Goal: Task Accomplishment & Management: Use online tool/utility

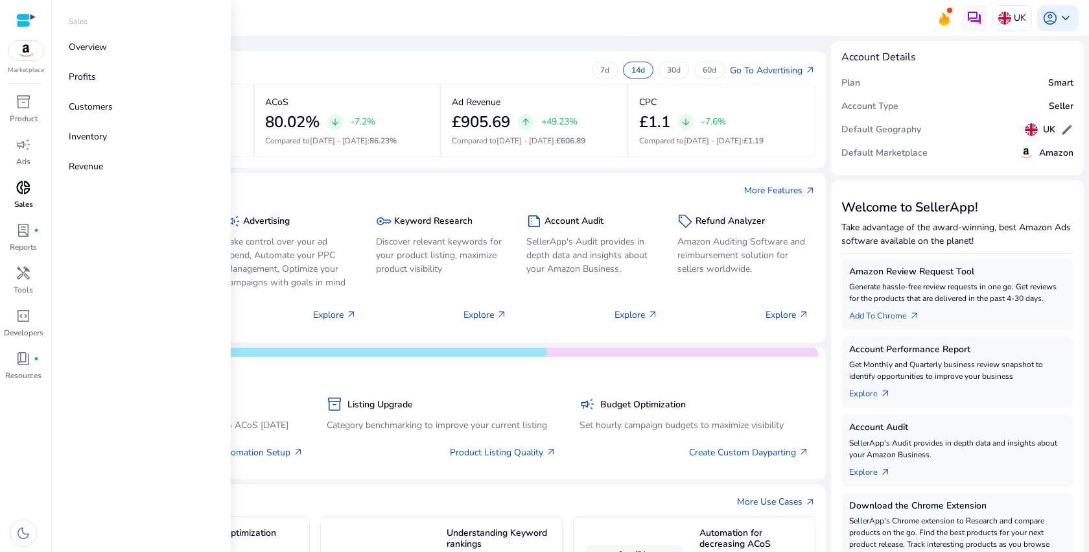
click at [23, 177] on div "donut_small" at bounding box center [23, 187] width 36 height 21
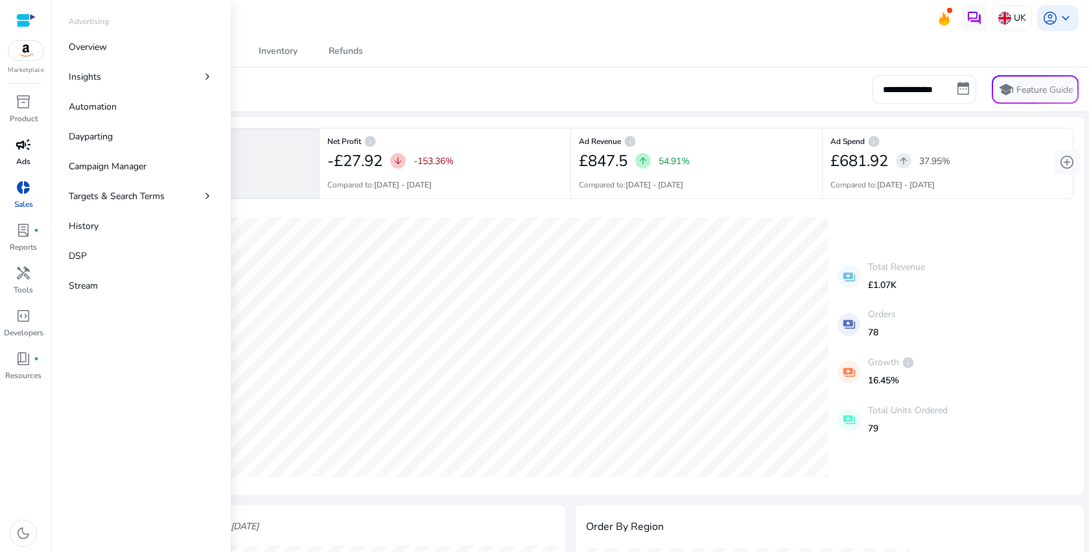
click at [29, 148] on span "campaign" at bounding box center [24, 145] width 16 height 16
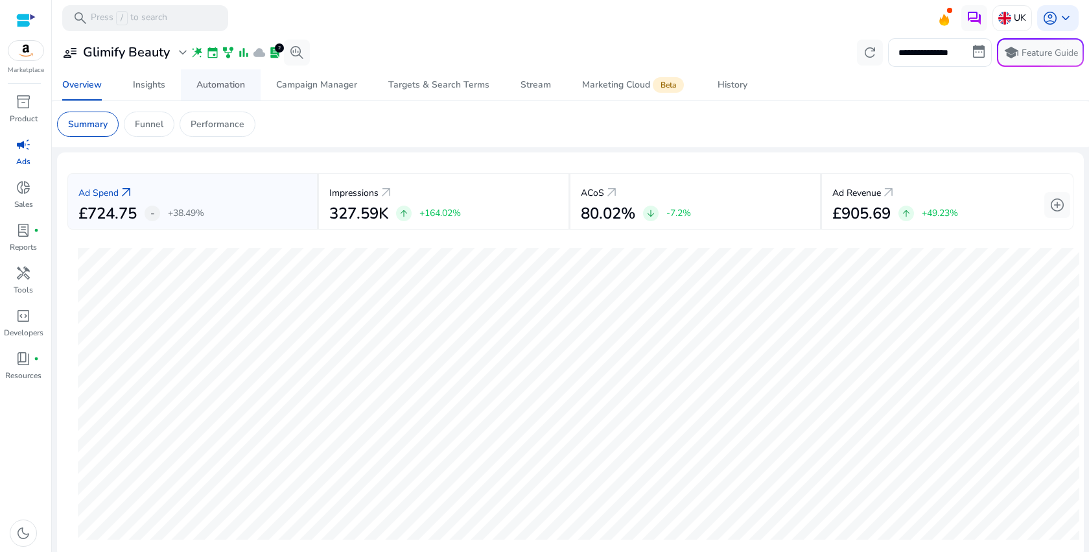
click at [231, 82] on div "Automation" at bounding box center [220, 84] width 49 height 9
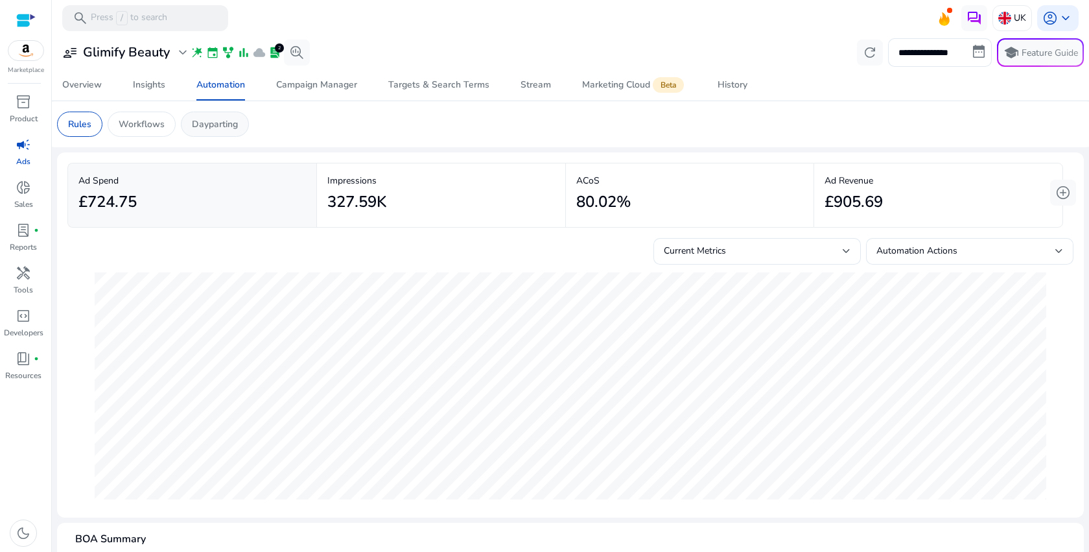
click at [217, 127] on p "Dayparting" at bounding box center [215, 124] width 46 height 14
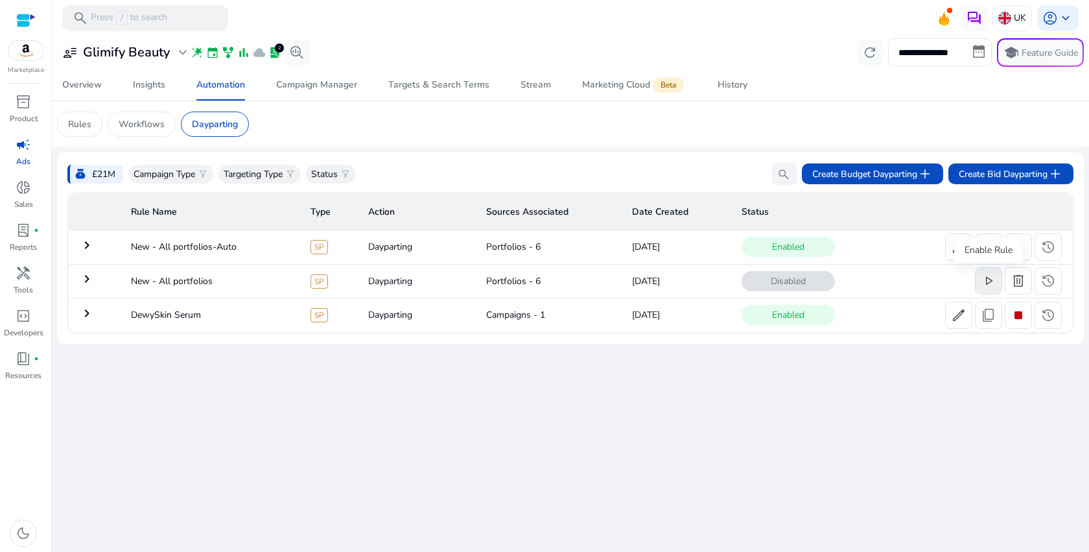
click at [984, 285] on span "play_arrow" at bounding box center [989, 281] width 16 height 16
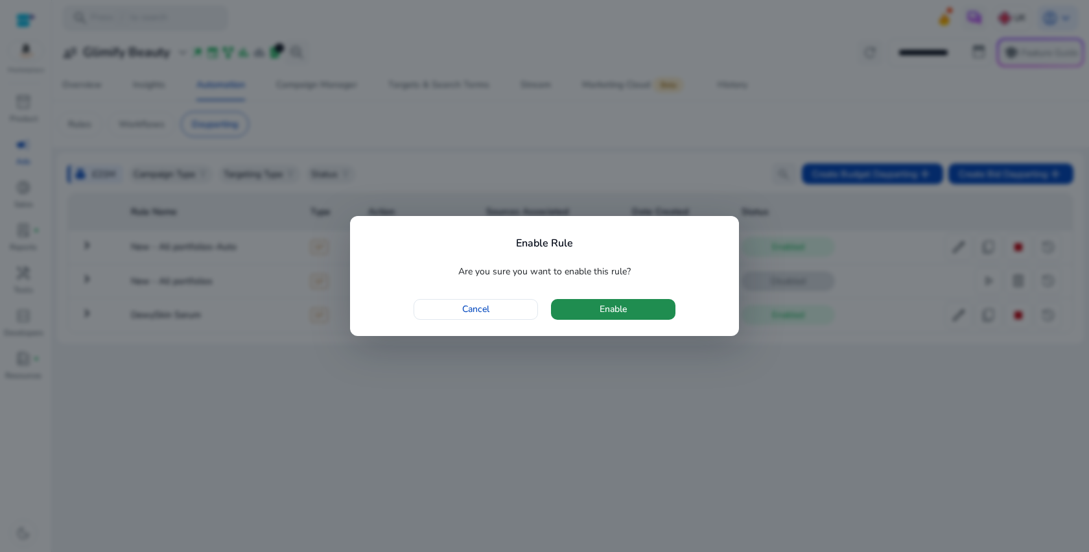
click at [626, 314] on span "Enable" at bounding box center [613, 309] width 27 height 14
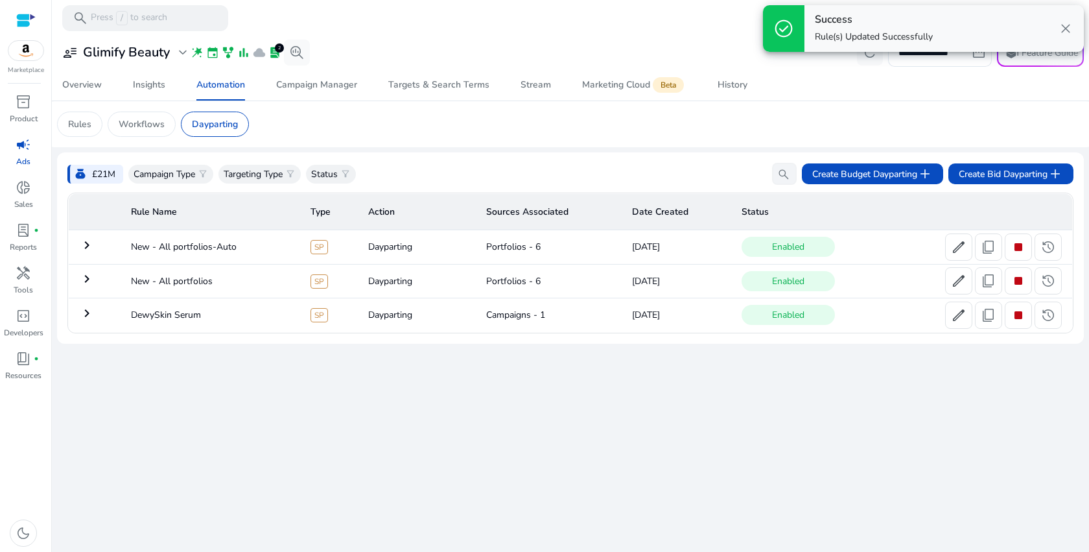
click at [875, 458] on div "**********" at bounding box center [570, 294] width 1027 height 516
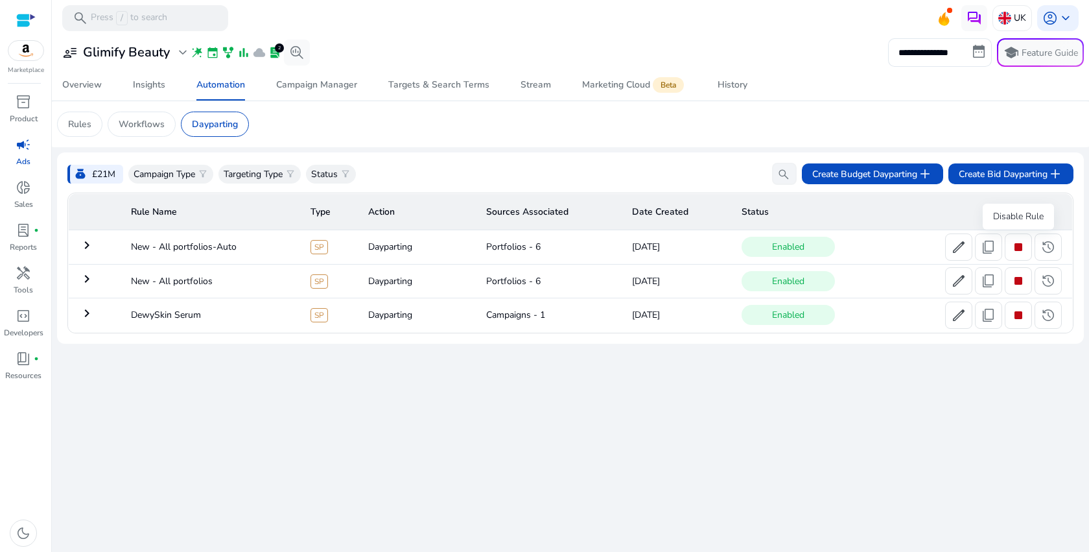
click at [1023, 250] on span "stop" at bounding box center [1019, 247] width 16 height 16
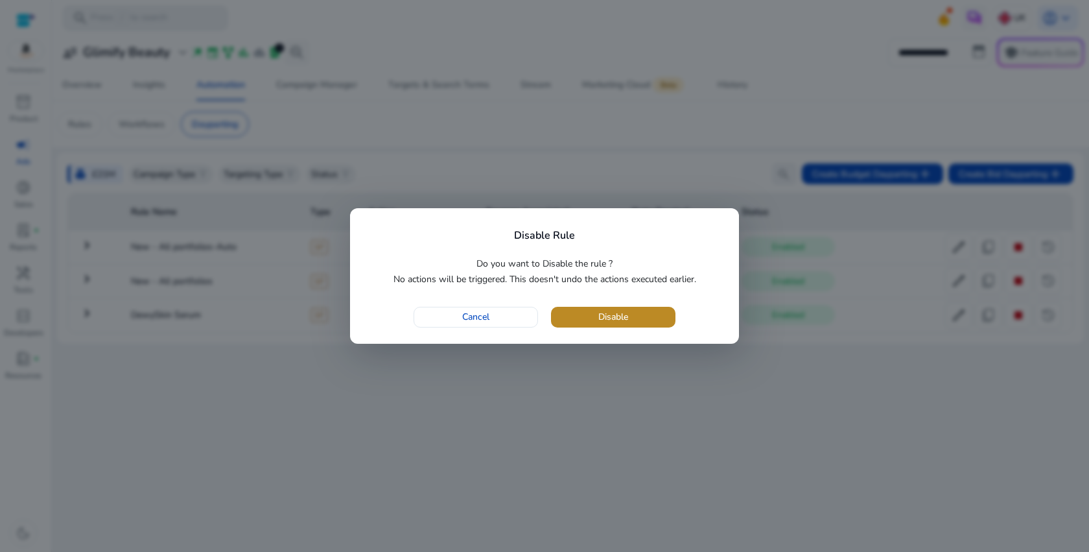
click at [659, 322] on span "button" at bounding box center [613, 316] width 124 height 31
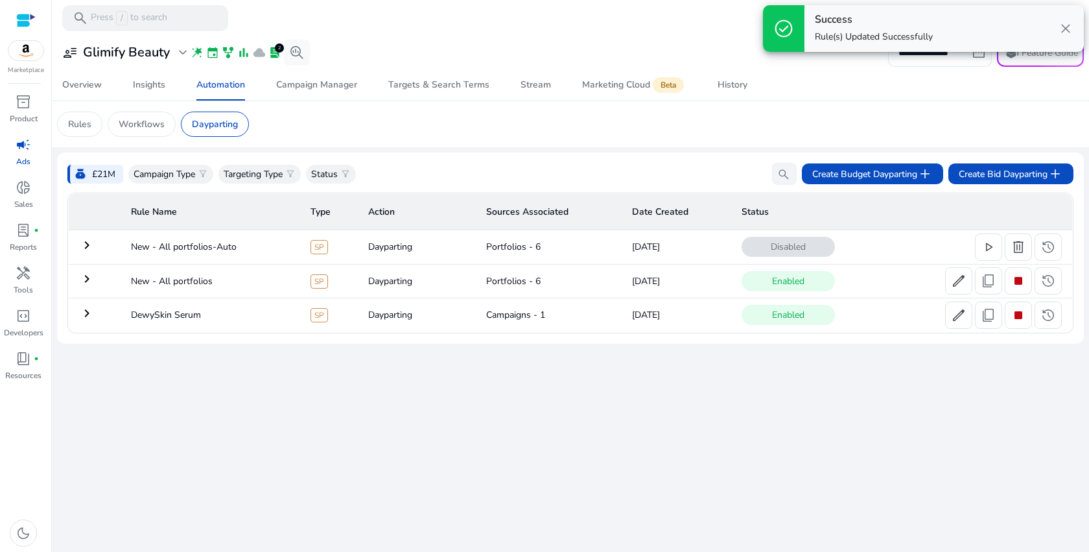
click at [81, 274] on mat-icon "keyboard_arrow_right" at bounding box center [87, 279] width 16 height 16
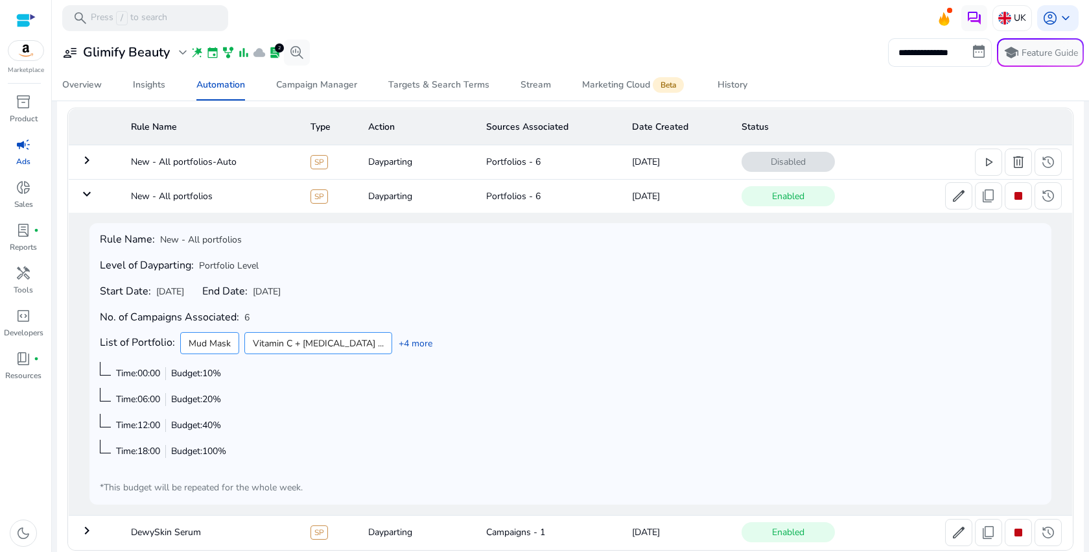
scroll to position [84, 0]
click at [90, 198] on mat-icon "keyboard_arrow_down" at bounding box center [87, 195] width 16 height 16
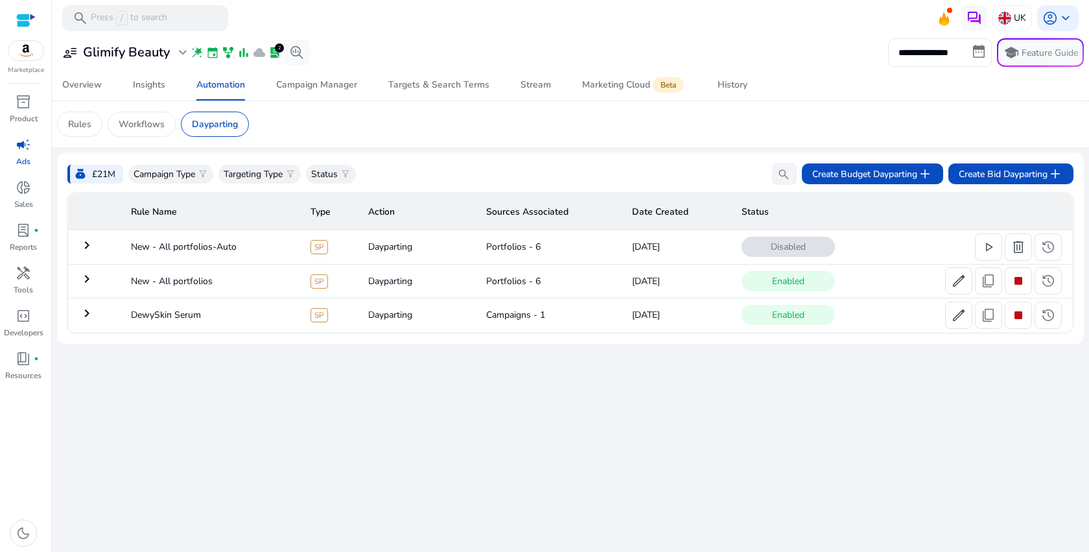
scroll to position [0, 0]
click at [1055, 279] on span "history" at bounding box center [1048, 281] width 16 height 16
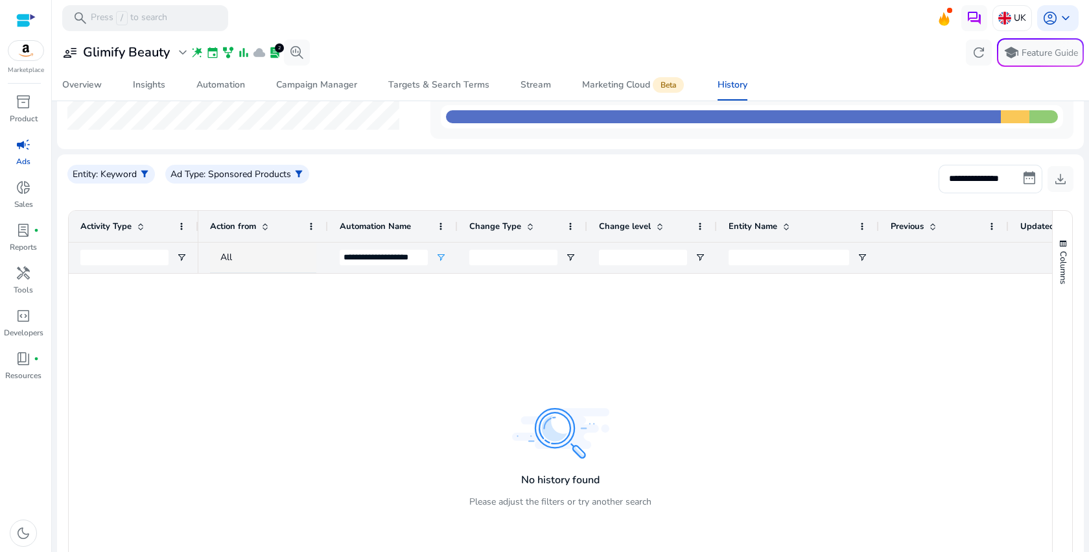
scroll to position [42, 0]
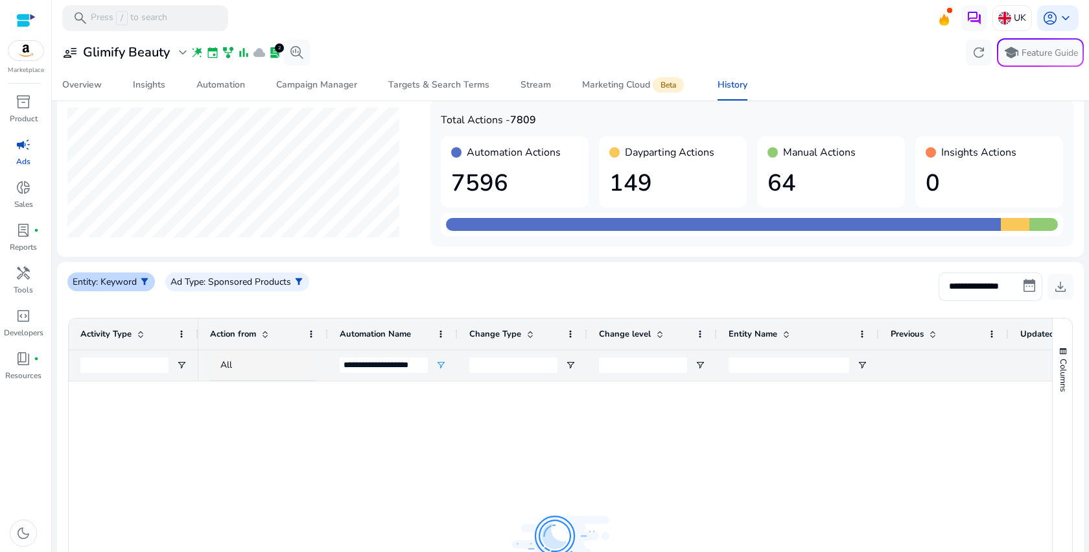
click at [136, 286] on p ": Keyword" at bounding box center [116, 282] width 41 height 14
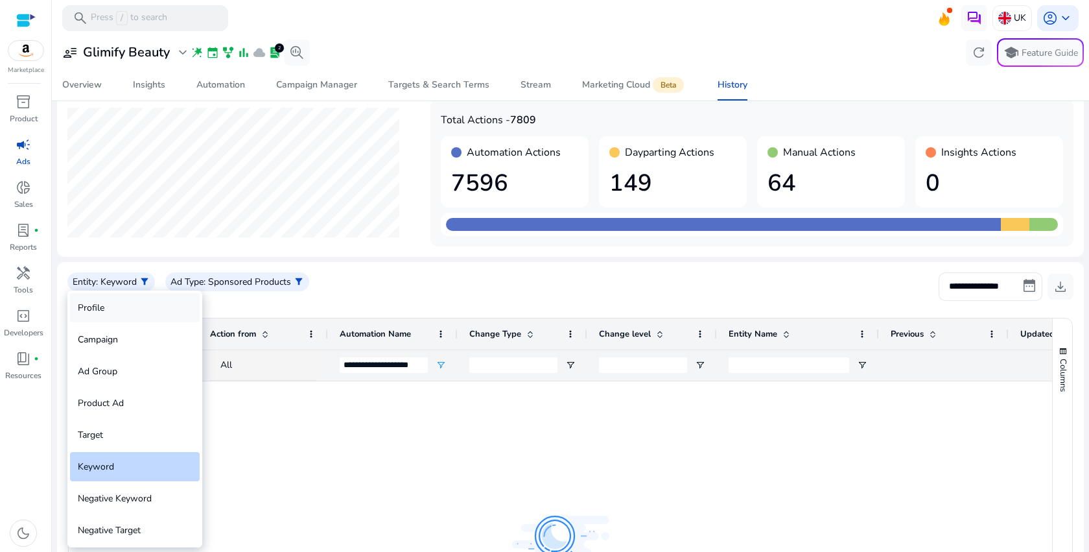
click at [154, 312] on div "Profile" at bounding box center [135, 307] width 130 height 29
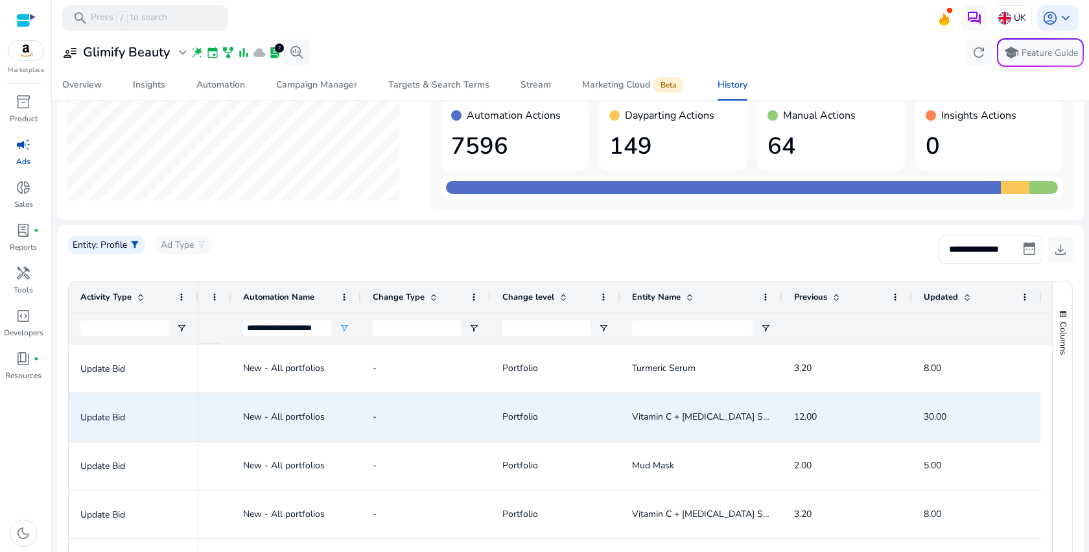
scroll to position [0, 0]
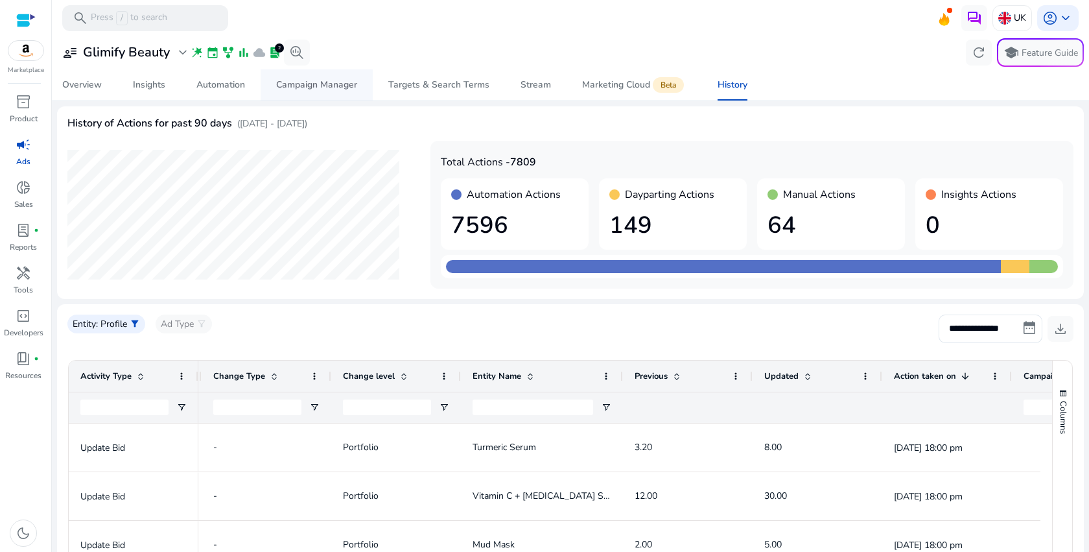
click at [299, 84] on div "Campaign Manager" at bounding box center [316, 84] width 81 height 9
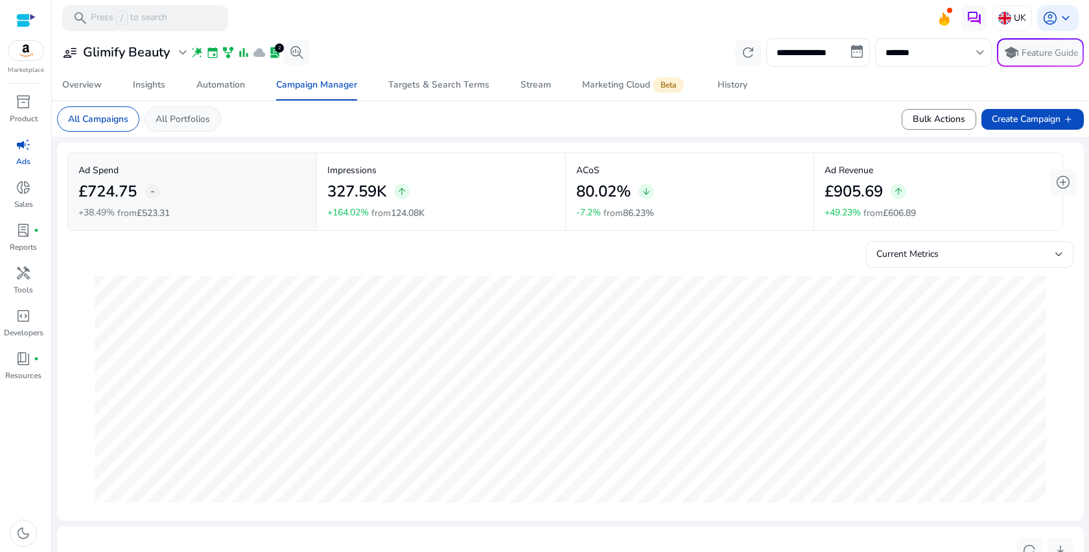
click at [196, 124] on p "All Portfolios" at bounding box center [183, 119] width 54 height 14
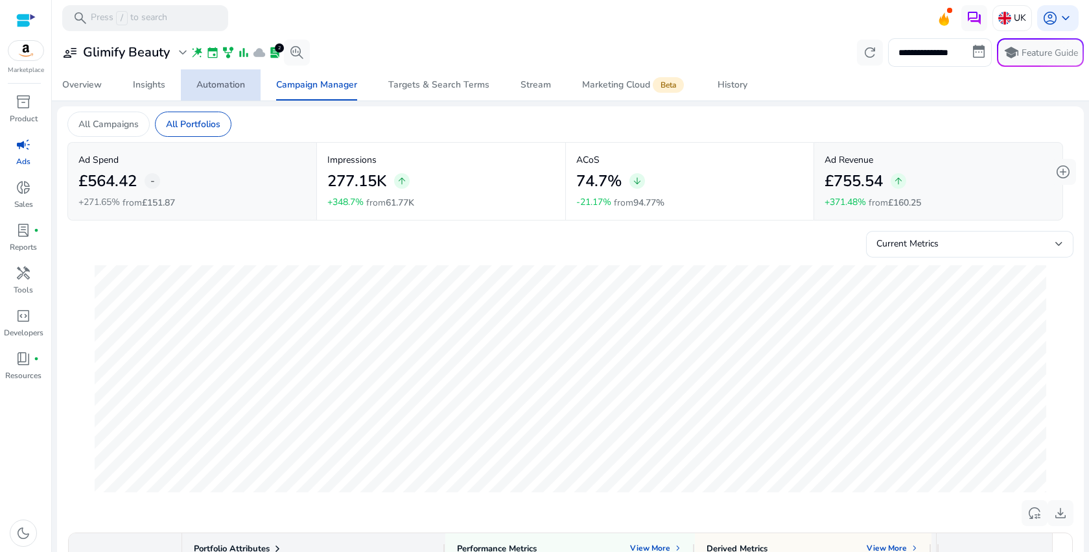
click at [236, 84] on div "Automation" at bounding box center [220, 84] width 49 height 9
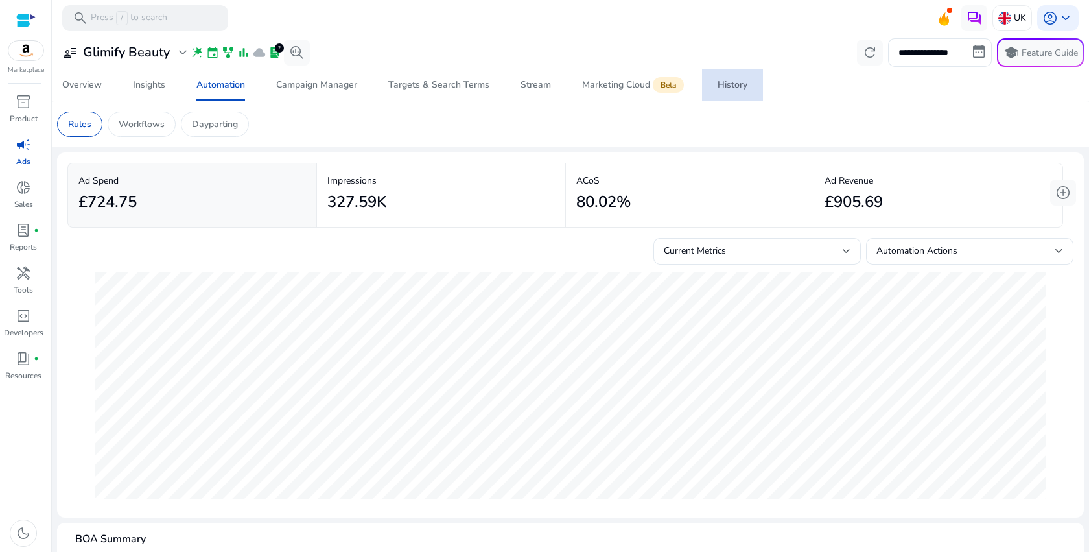
click at [732, 83] on div "History" at bounding box center [733, 84] width 30 height 9
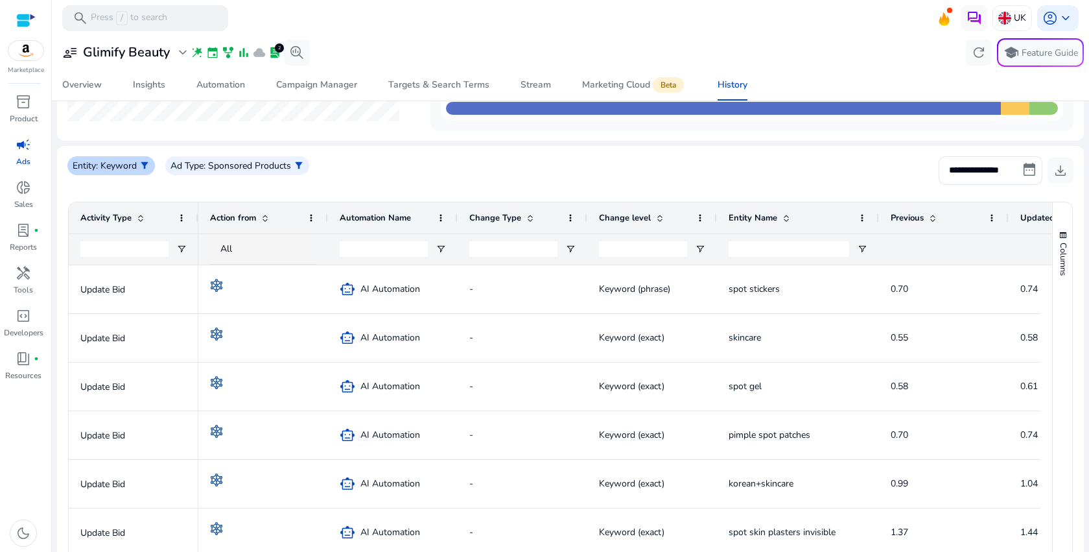
click at [134, 165] on p ": Keyword" at bounding box center [116, 166] width 41 height 14
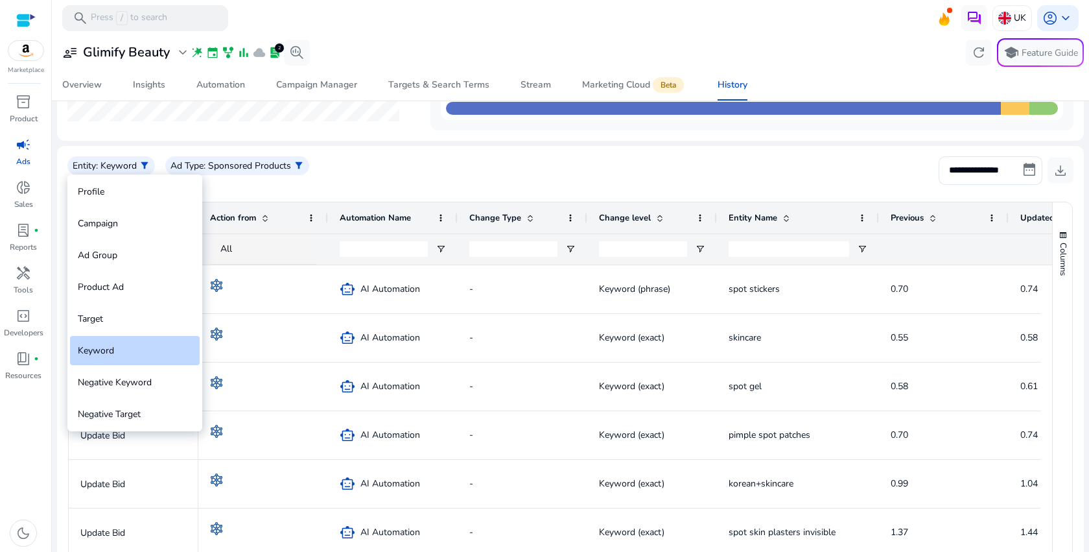
click at [113, 189] on div "Profile" at bounding box center [135, 191] width 130 height 29
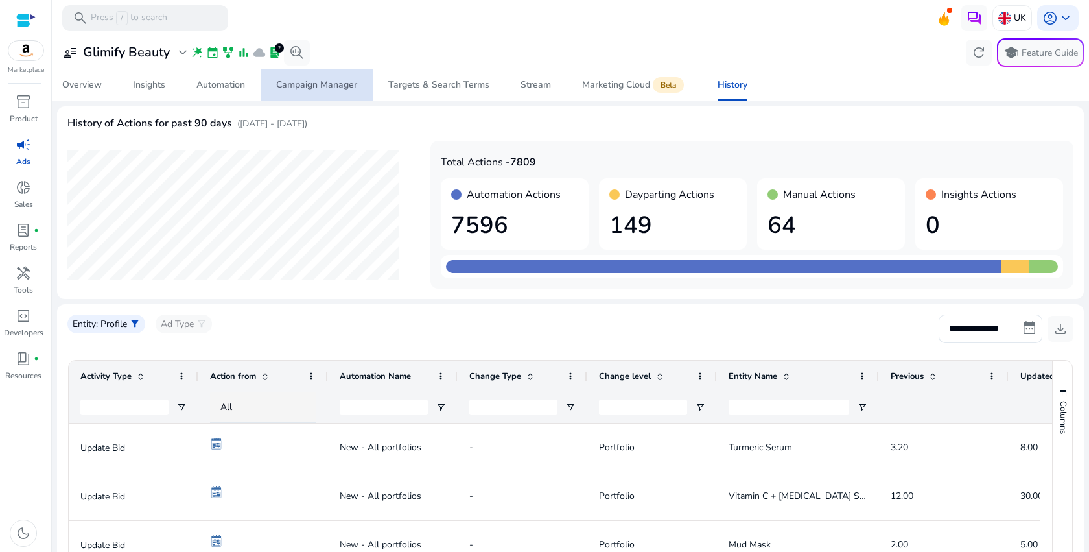
click at [323, 86] on div "Campaign Manager" at bounding box center [316, 84] width 81 height 9
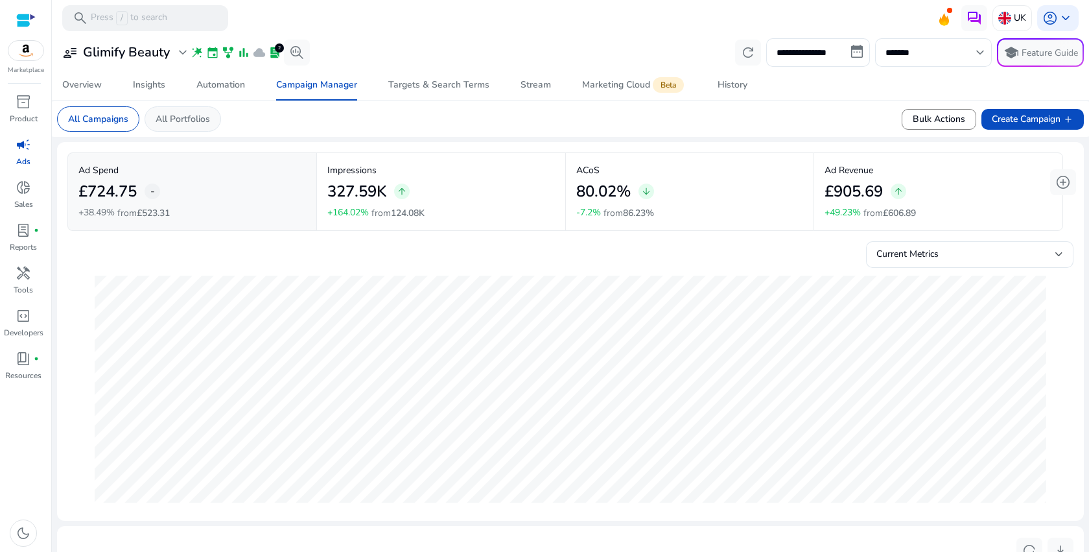
click at [207, 121] on p "All Portfolios" at bounding box center [183, 119] width 54 height 14
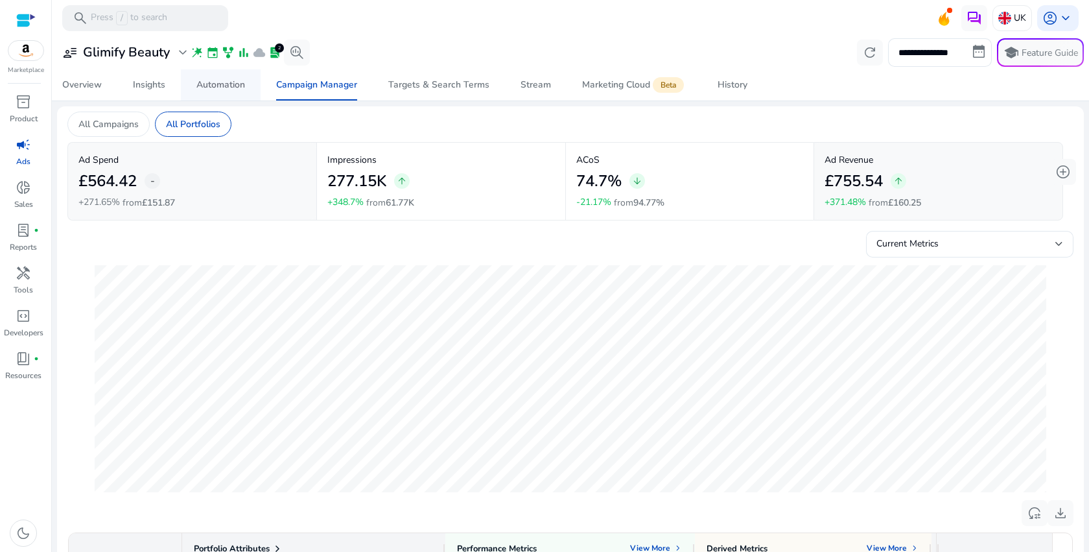
click at [220, 84] on div "Automation" at bounding box center [220, 84] width 49 height 9
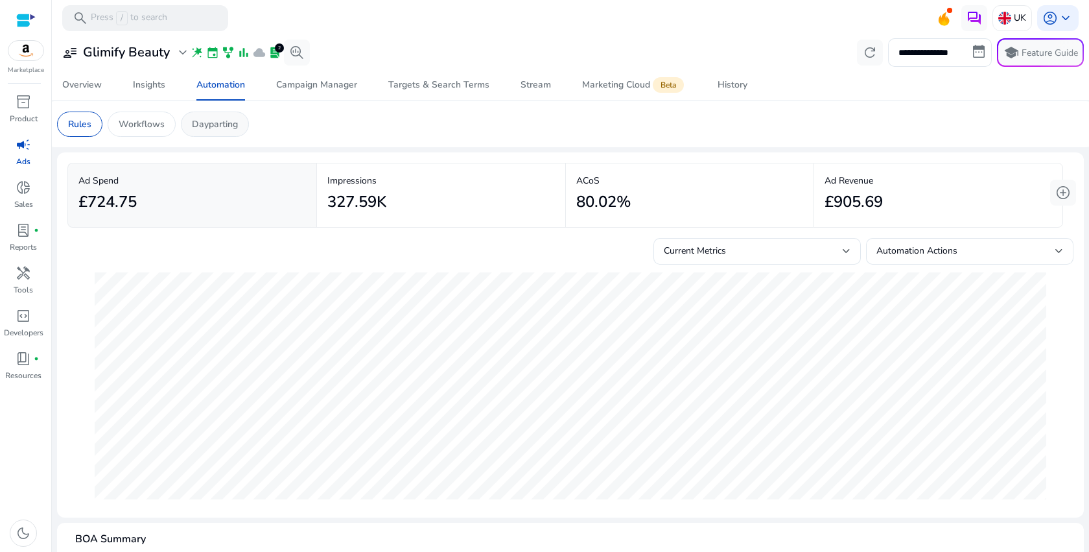
click at [235, 124] on p "Dayparting" at bounding box center [215, 124] width 46 height 14
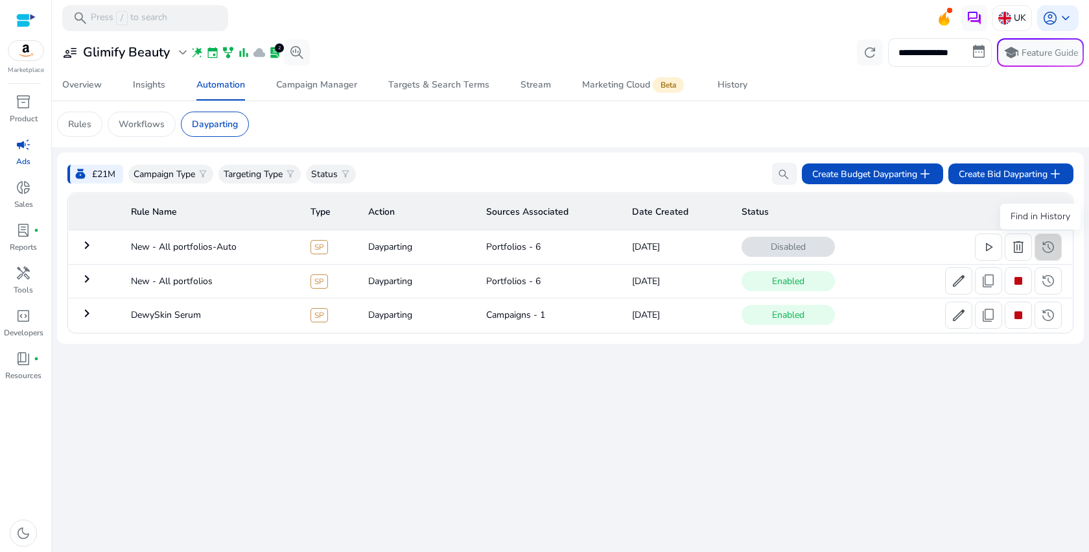
click at [1050, 245] on span "history" at bounding box center [1048, 247] width 16 height 16
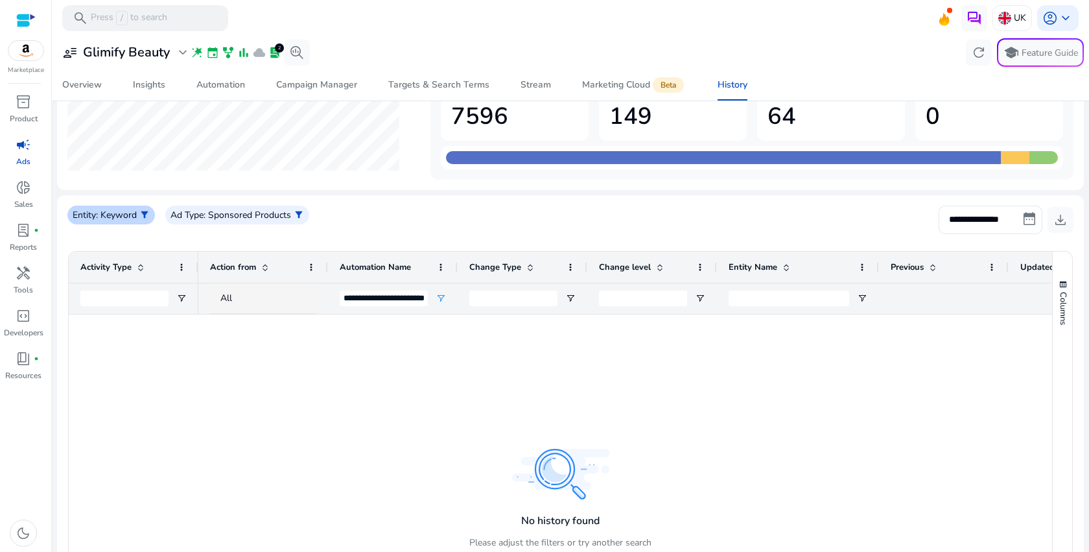
click at [143, 217] on span "filter_alt" at bounding box center [144, 214] width 10 height 10
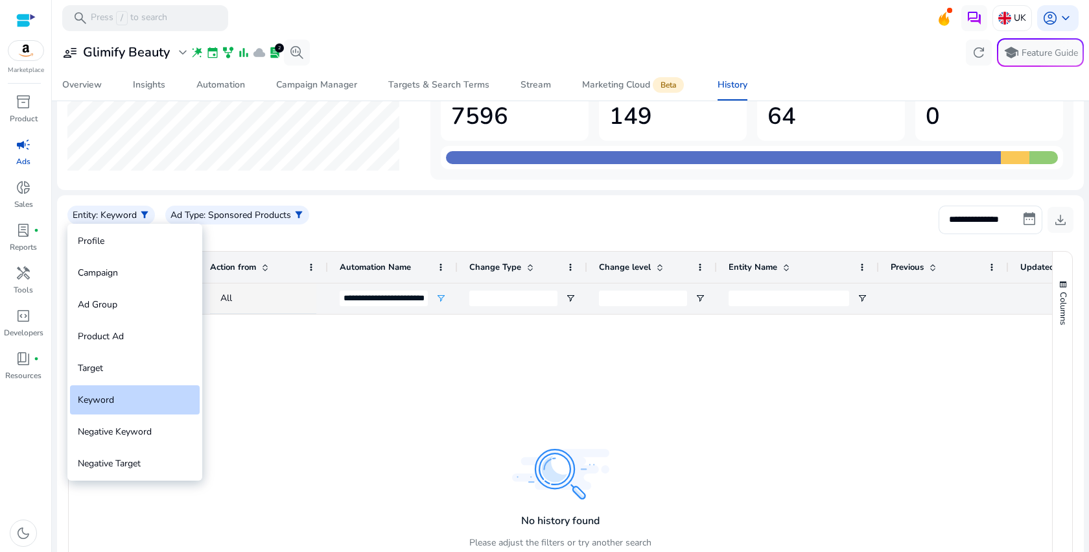
click at [111, 230] on div "Profile" at bounding box center [135, 240] width 130 height 29
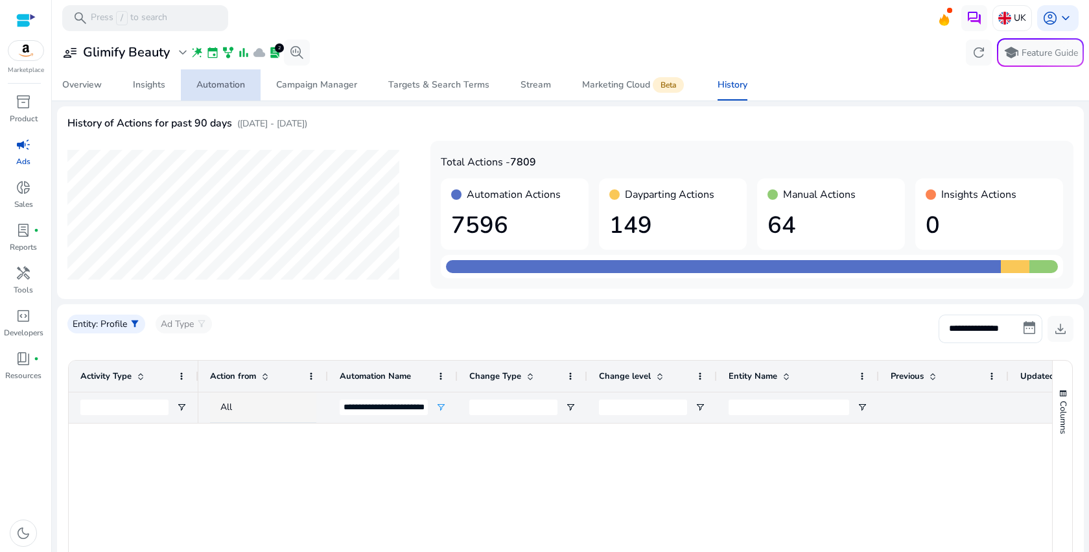
click at [200, 96] on span "Automation" at bounding box center [220, 84] width 49 height 31
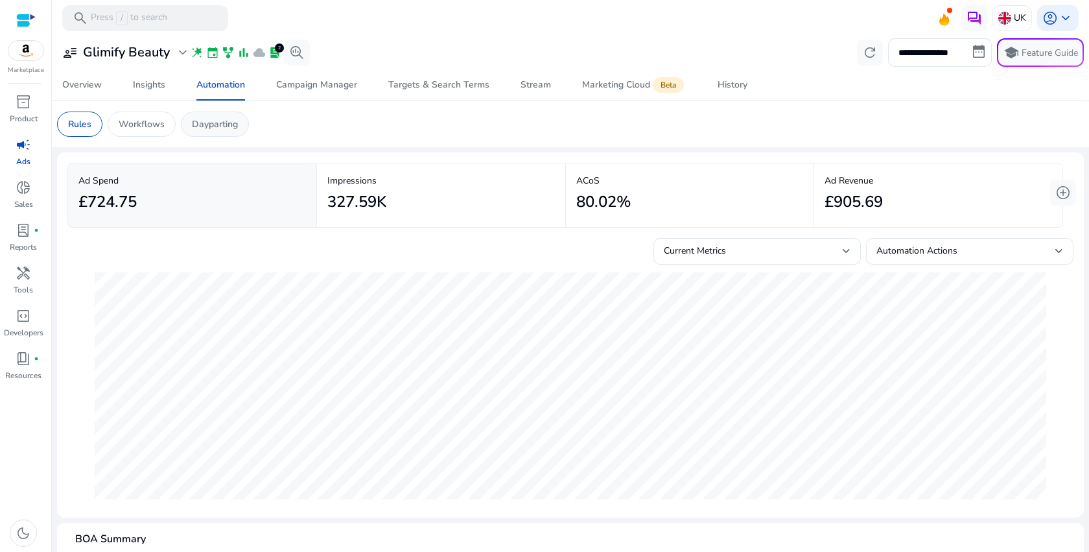
click at [226, 132] on div "Dayparting" at bounding box center [215, 124] width 68 height 25
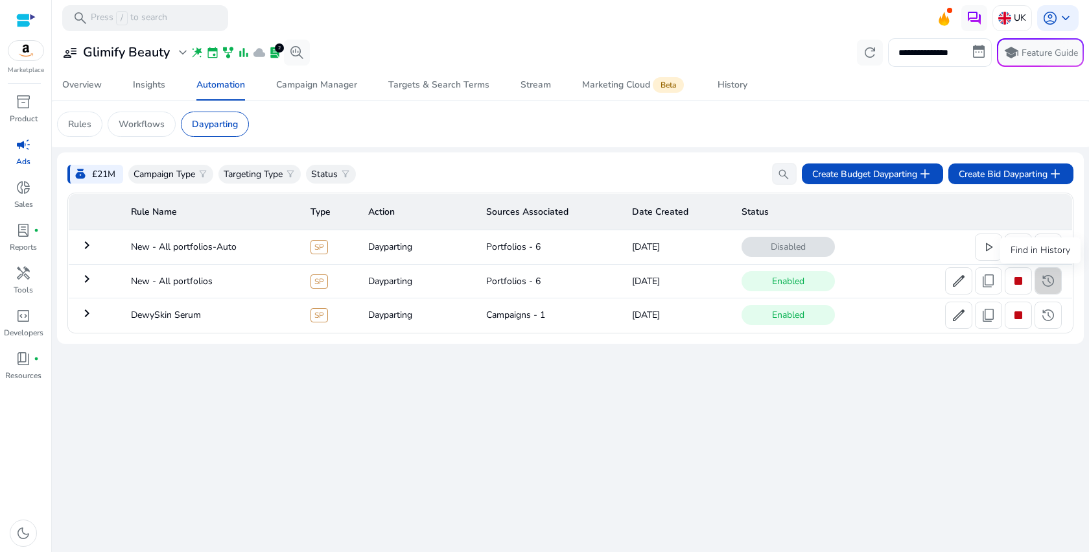
click at [1045, 285] on span "history" at bounding box center [1048, 281] width 16 height 16
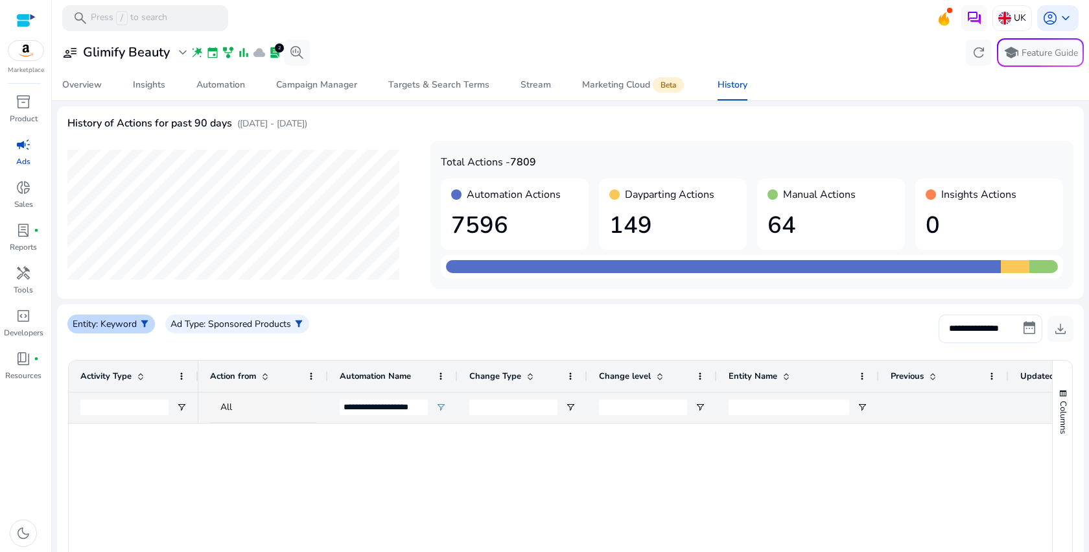
click at [137, 316] on div "Entity : Keyword filter_alt" at bounding box center [111, 323] width 88 height 19
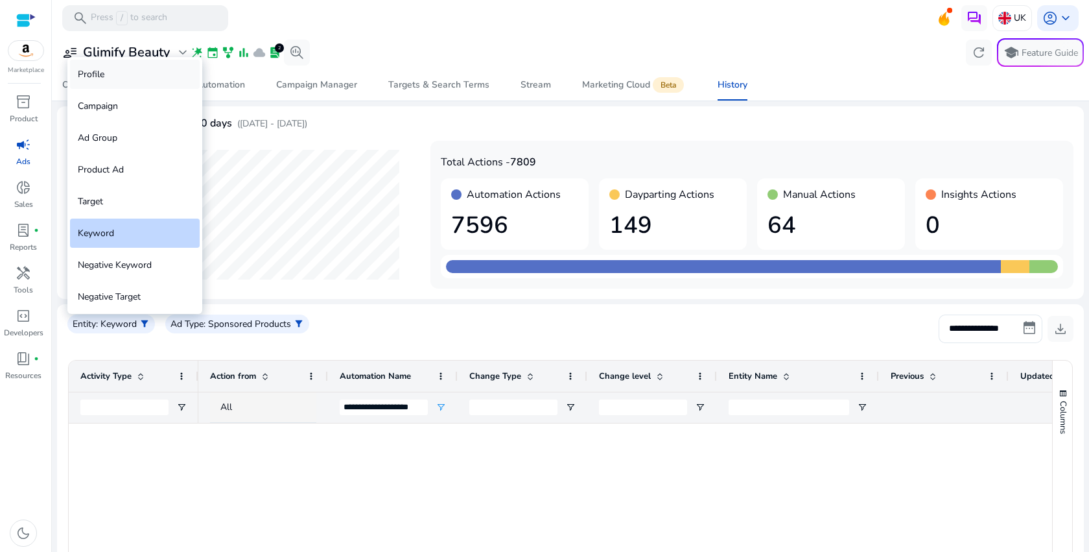
click at [137, 77] on div "Profile" at bounding box center [135, 74] width 130 height 29
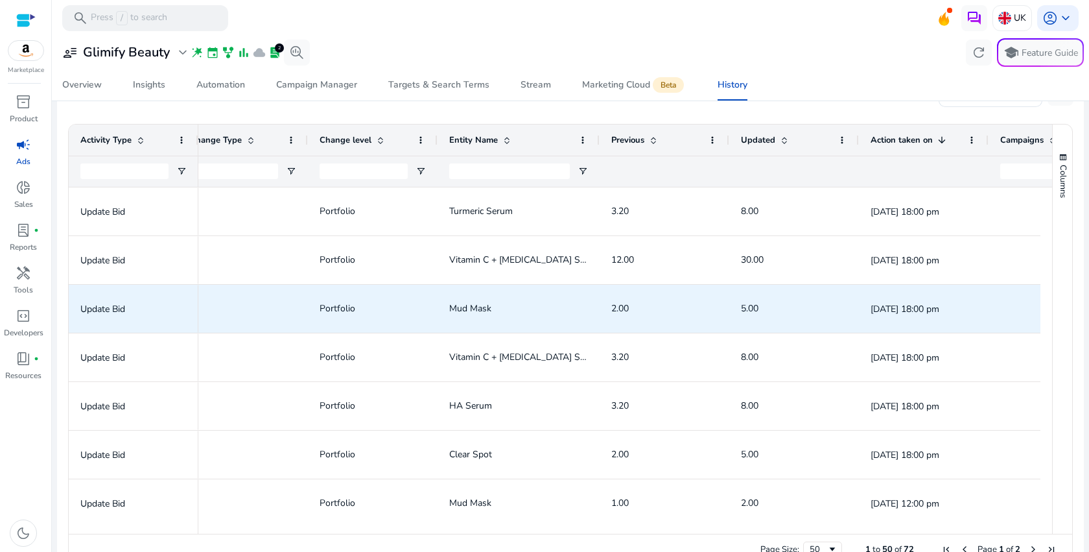
scroll to position [0, 235]
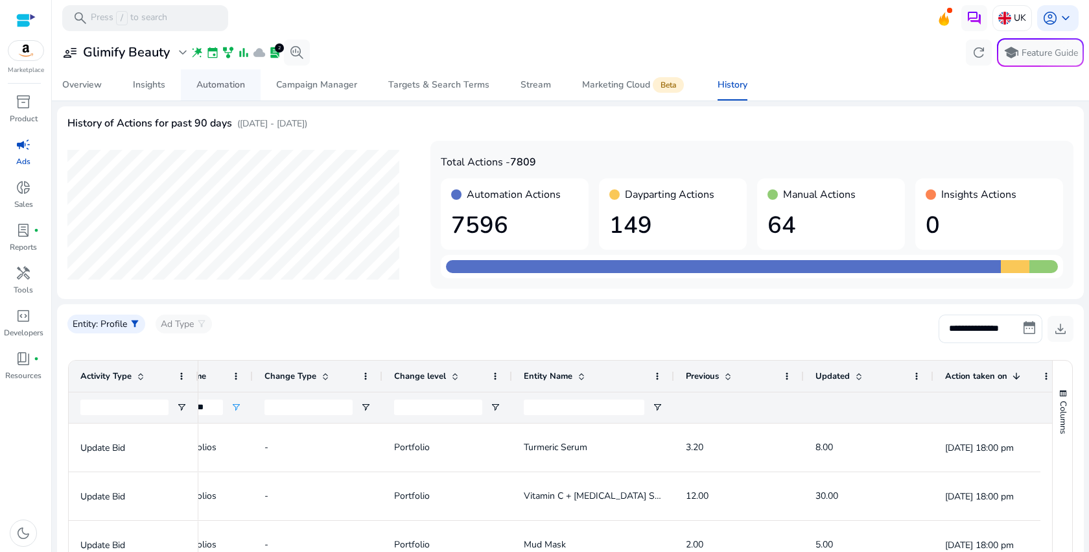
click at [232, 94] on span "Automation" at bounding box center [220, 84] width 49 height 31
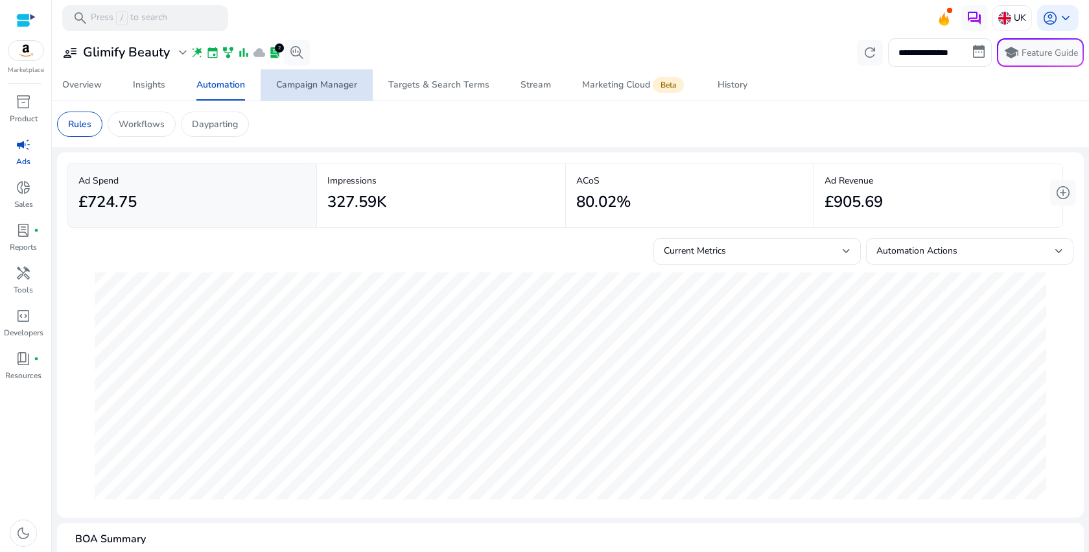
click at [318, 80] on div "Campaign Manager" at bounding box center [316, 84] width 81 height 9
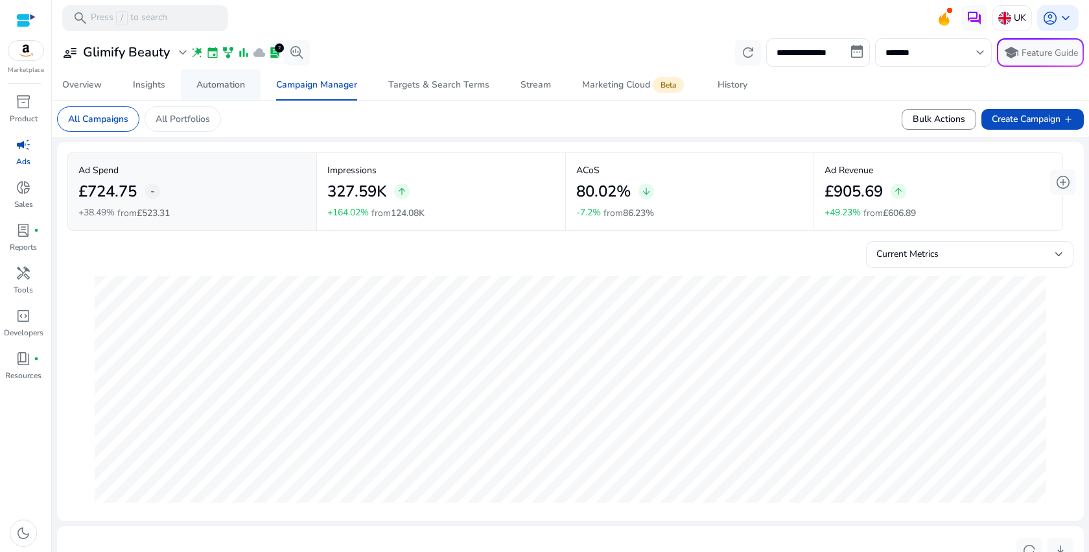
click at [220, 93] on span "Automation" at bounding box center [220, 84] width 49 height 31
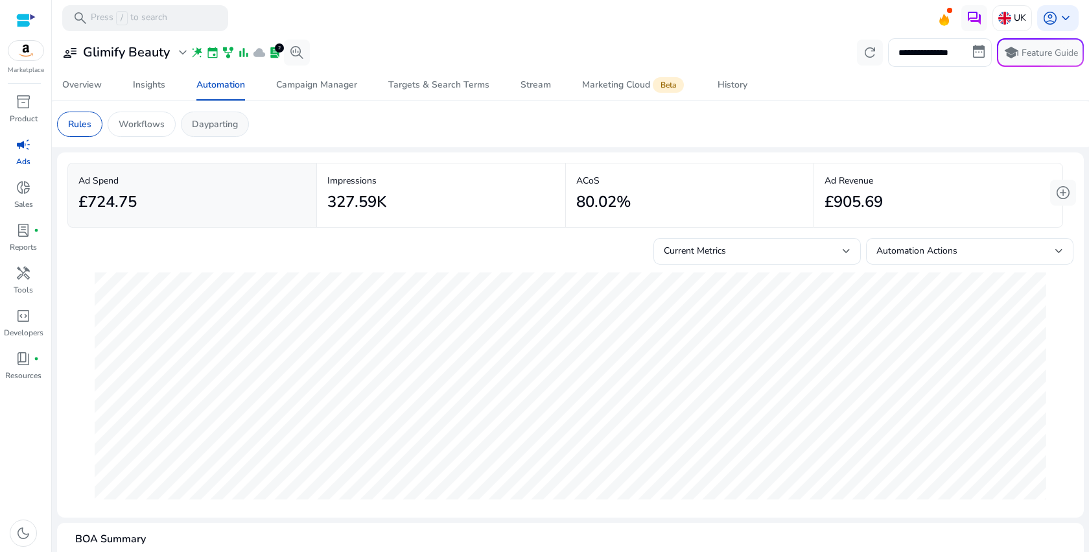
click at [224, 126] on p "Dayparting" at bounding box center [215, 124] width 46 height 14
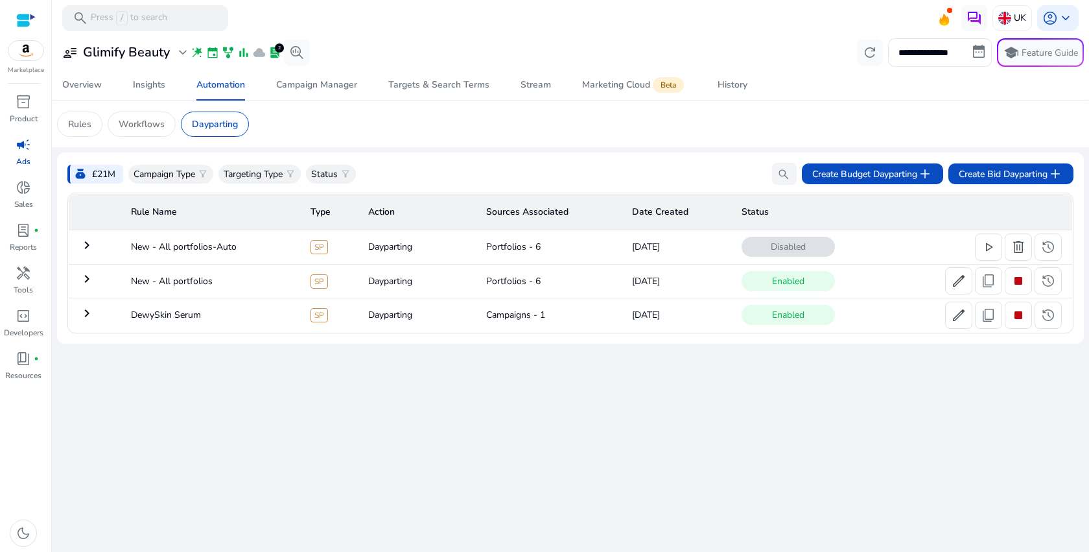
click at [86, 249] on mat-icon "keyboard_arrow_right" at bounding box center [87, 245] width 16 height 16
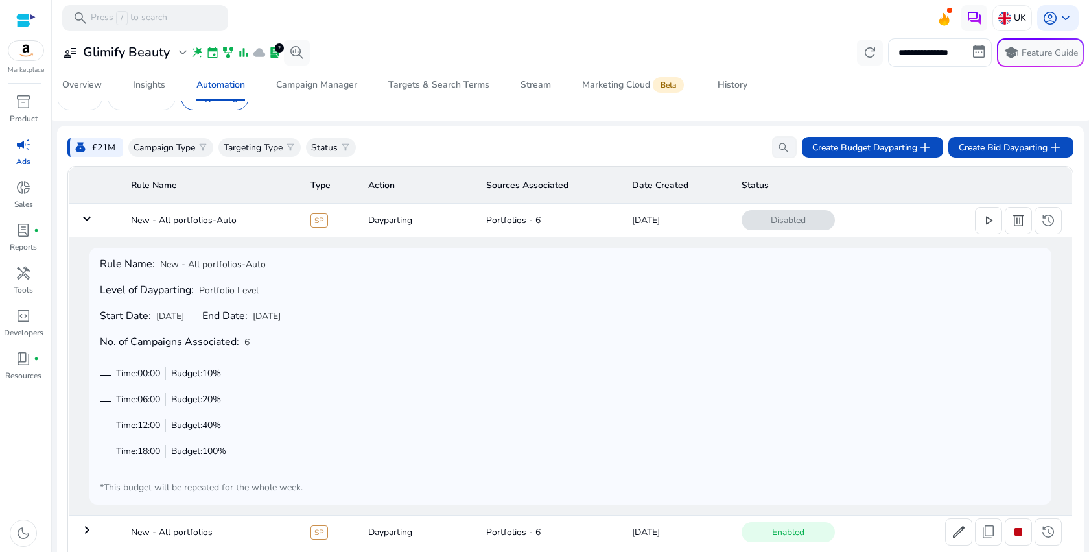
scroll to position [38, 0]
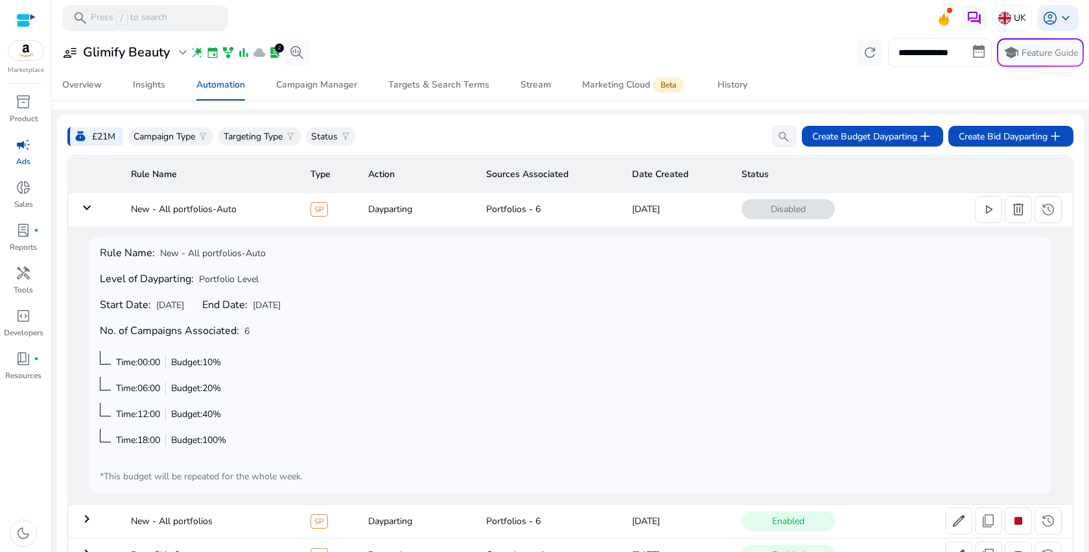
click at [201, 365] on span "Budget: 10%" at bounding box center [196, 362] width 50 height 12
click at [237, 362] on div "Rule Name: New - All portfolios-Auto Level of Dayparting: Portfolio Level Start…" at bounding box center [570, 365] width 941 height 236
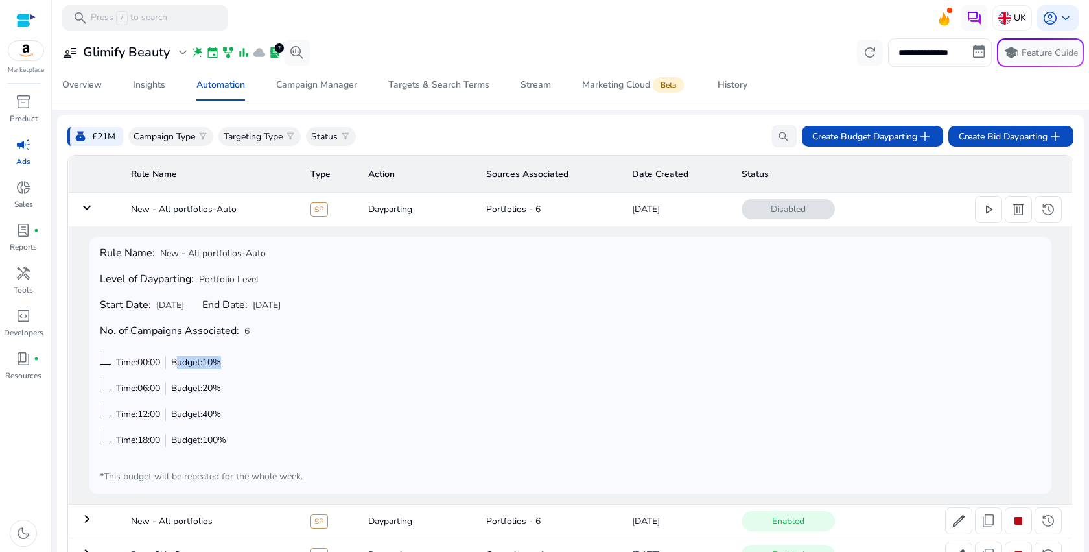
click at [237, 362] on div "Rule Name: New - All portfolios-Auto Level of Dayparting: Portfolio Level Start…" at bounding box center [570, 365] width 941 height 236
click at [86, 203] on mat-icon "keyboard_arrow_down" at bounding box center [87, 208] width 16 height 16
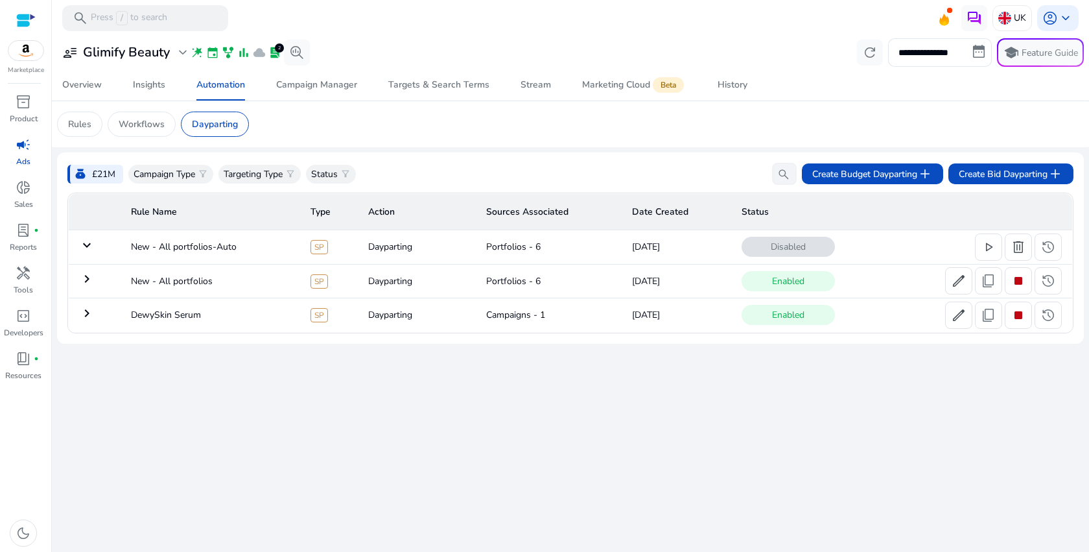
scroll to position [0, 0]
click at [81, 244] on mat-icon "keyboard_arrow_right" at bounding box center [87, 245] width 16 height 16
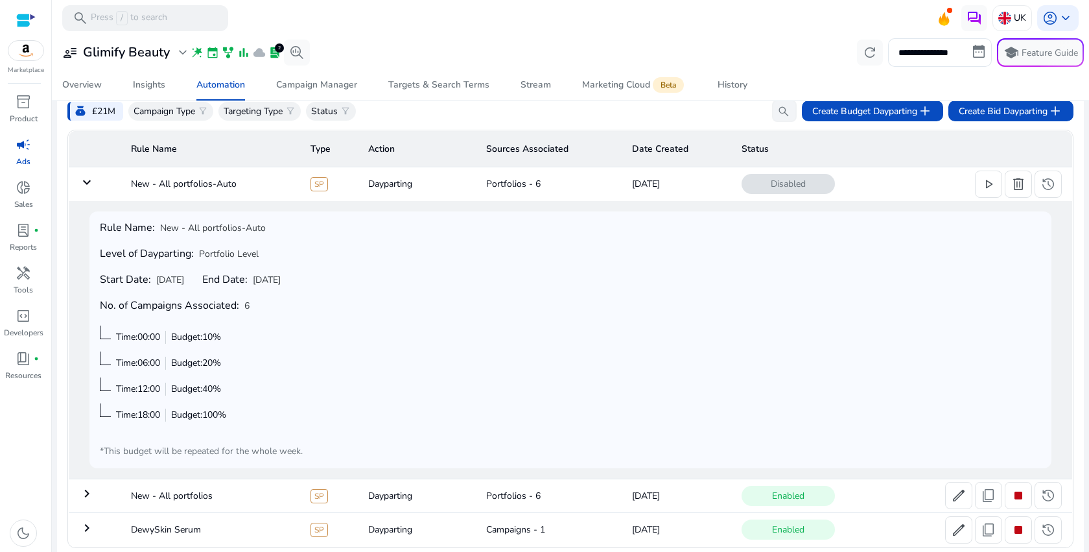
scroll to position [70, 0]
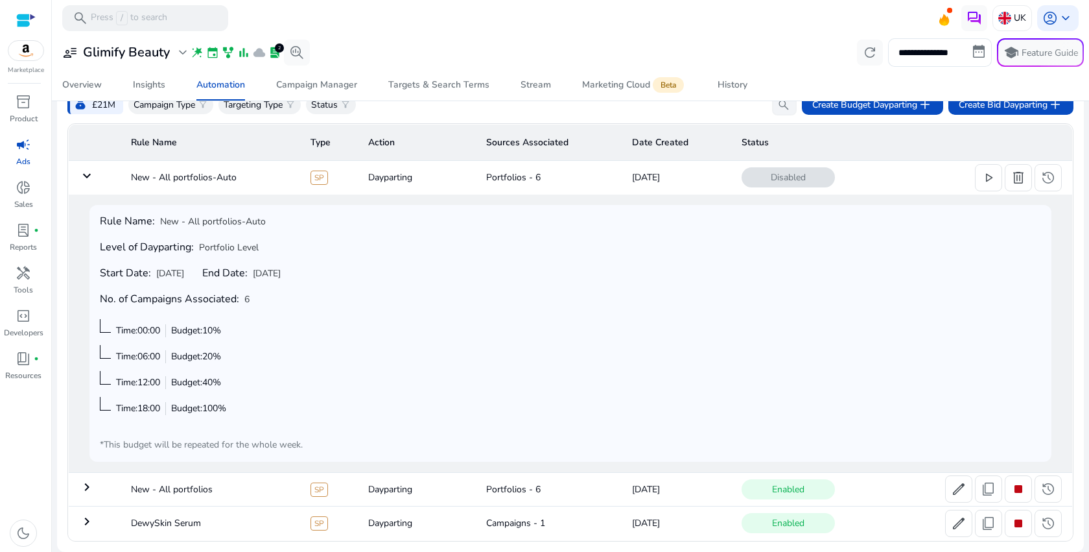
click at [87, 181] on mat-icon "keyboard_arrow_down" at bounding box center [87, 176] width 16 height 16
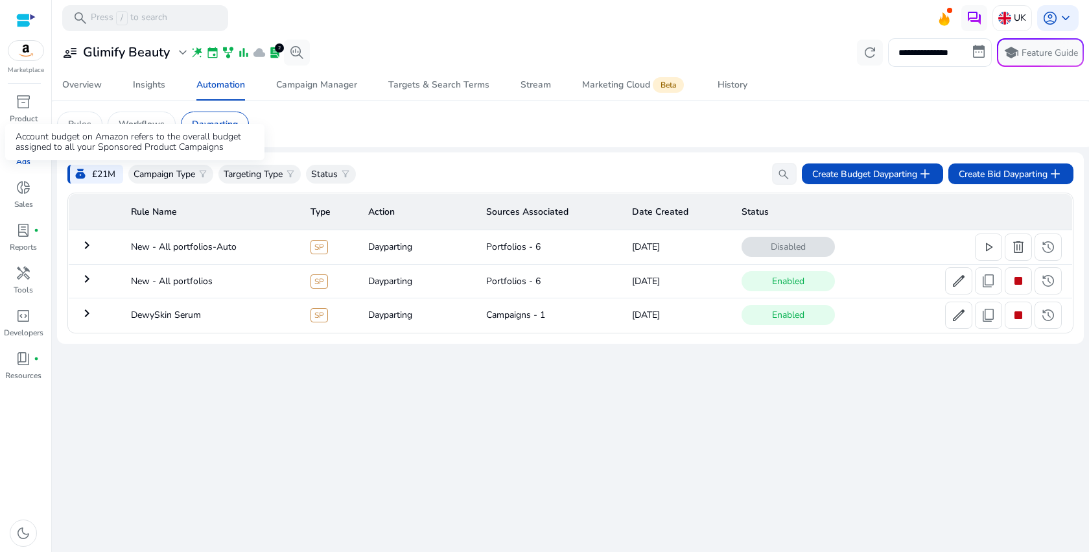
scroll to position [0, 0]
click at [91, 276] on mat-icon "keyboard_arrow_right" at bounding box center [87, 279] width 16 height 16
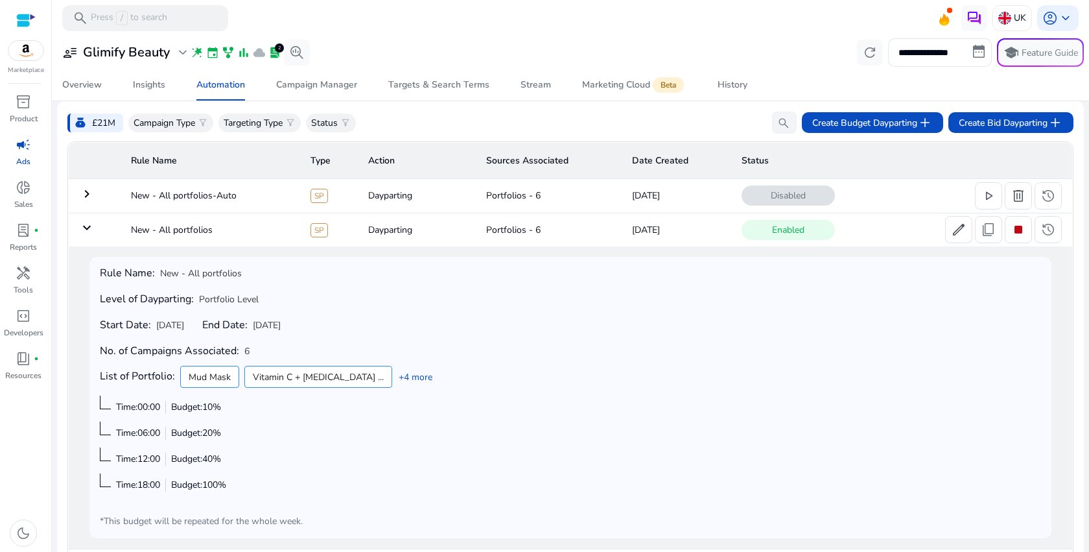
scroll to position [52, 0]
drag, startPoint x: 134, startPoint y: 406, endPoint x: 259, endPoint y: 417, distance: 125.5
click at [259, 417] on div "Rule Name: New - All portfolios Level of Dayparting: Portfolio Level Start Date…" at bounding box center [570, 396] width 941 height 261
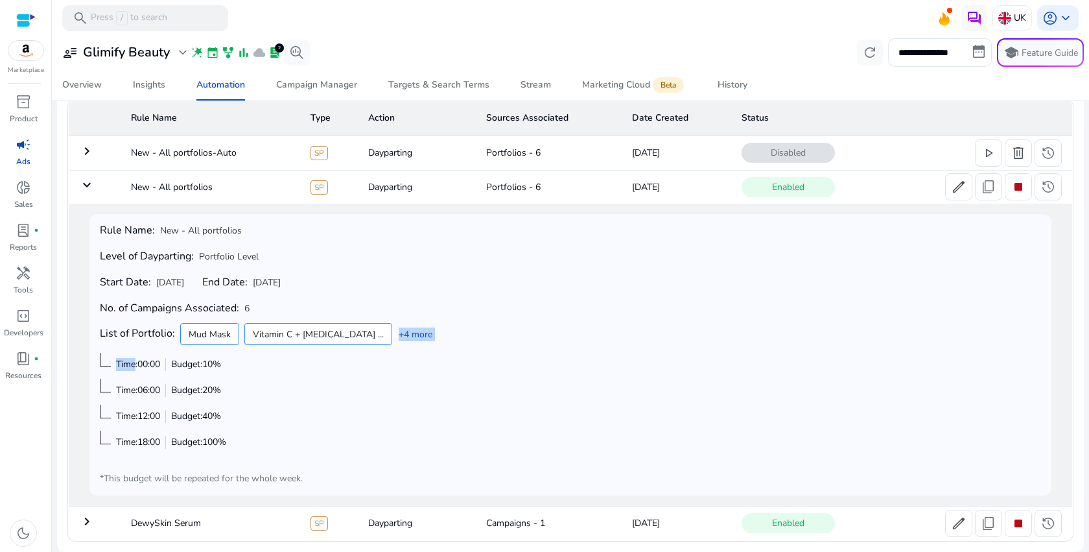
scroll to position [0, 0]
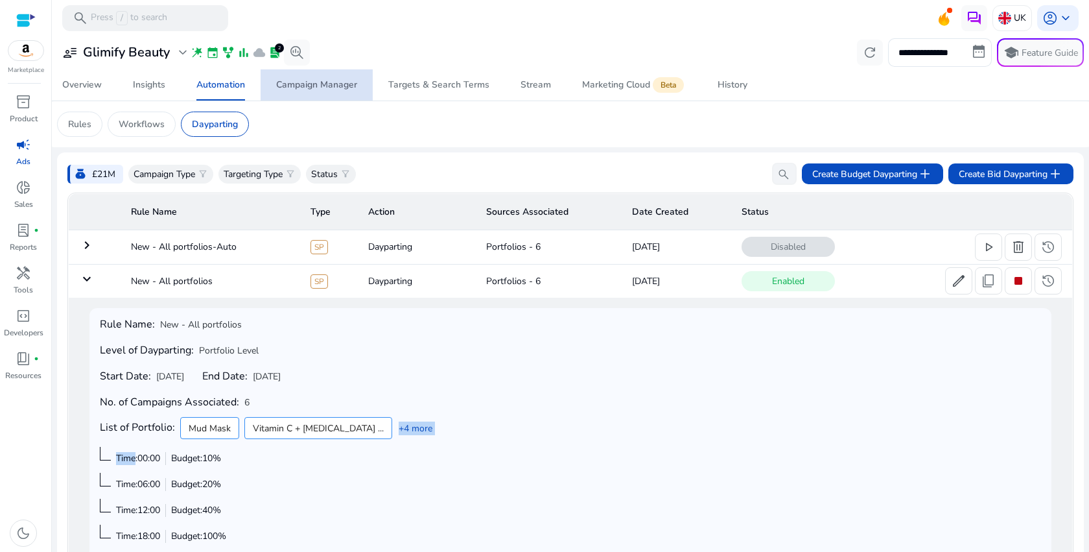
click at [330, 85] on div "Campaign Manager" at bounding box center [316, 84] width 81 height 9
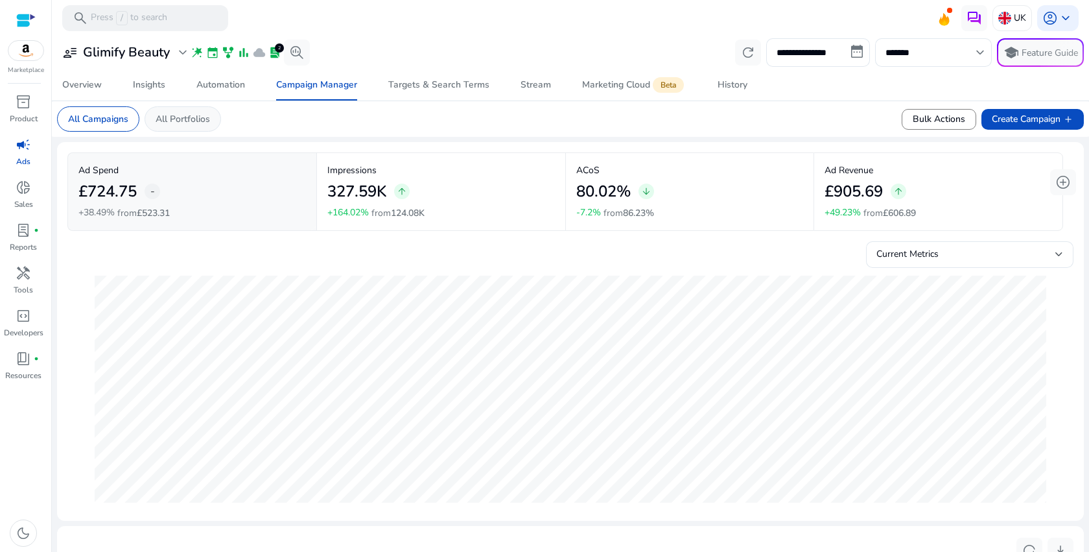
click at [185, 113] on p "All Portfolios" at bounding box center [183, 119] width 54 height 14
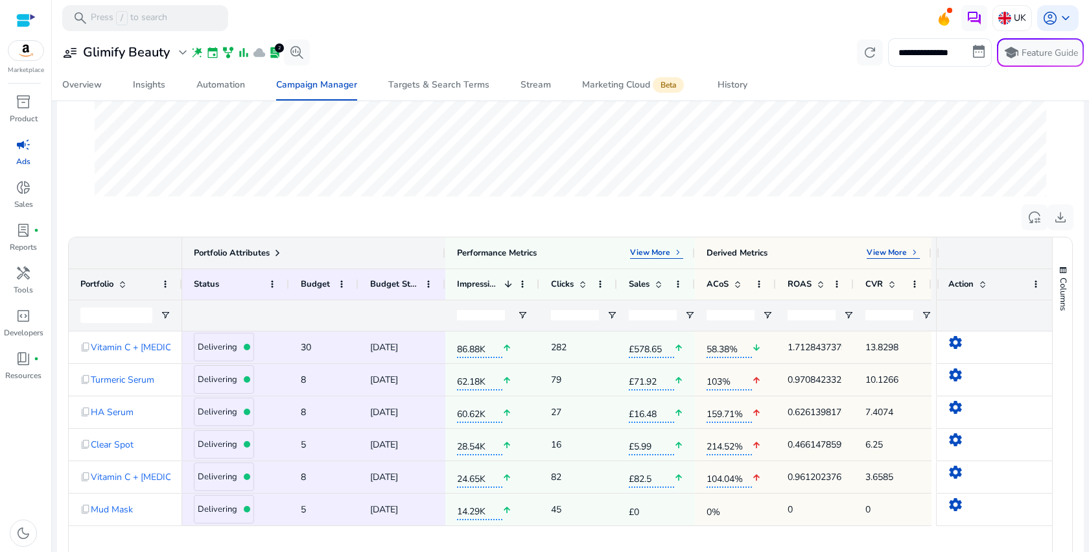
scroll to position [439, 0]
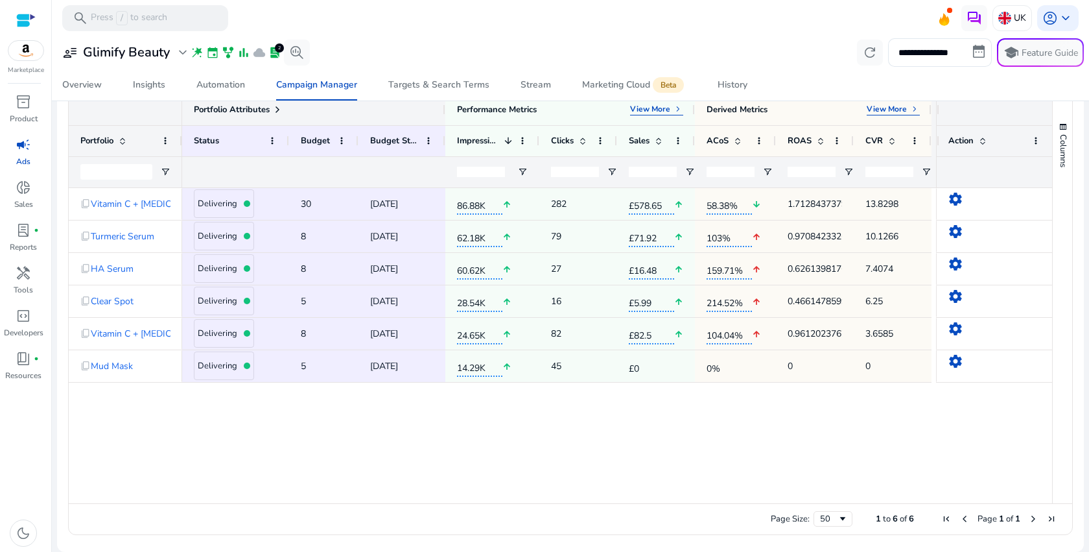
click at [321, 442] on div "Delivering 30 [DATE] 86.88K arrow_upward 282 £578.65 arrow_upward 58.38% arrow_…" at bounding box center [559, 345] width 754 height 315
click at [667, 115] on div "View More keyboard_arrow_right" at bounding box center [656, 110] width 53 height 12
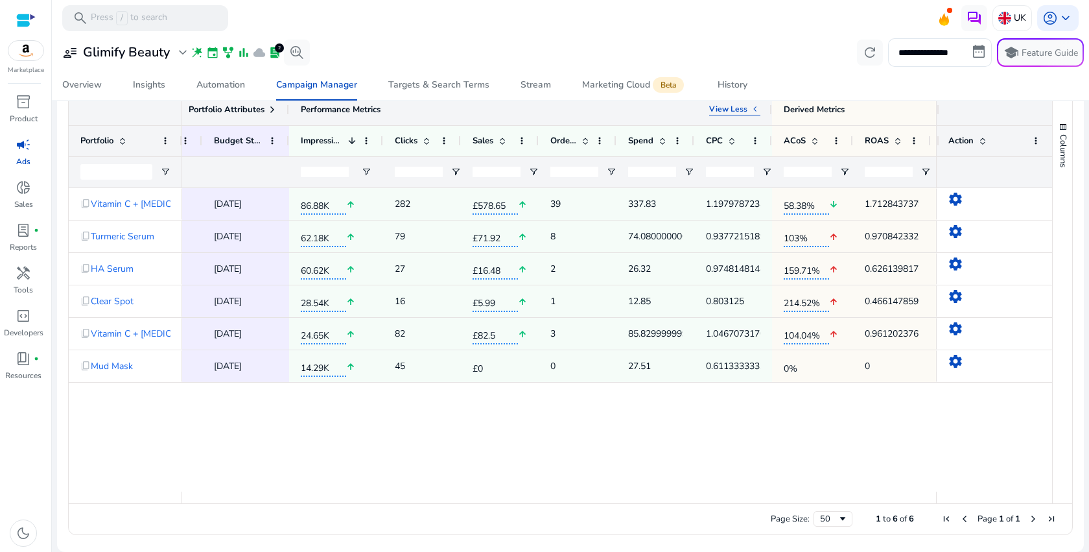
scroll to position [0, 233]
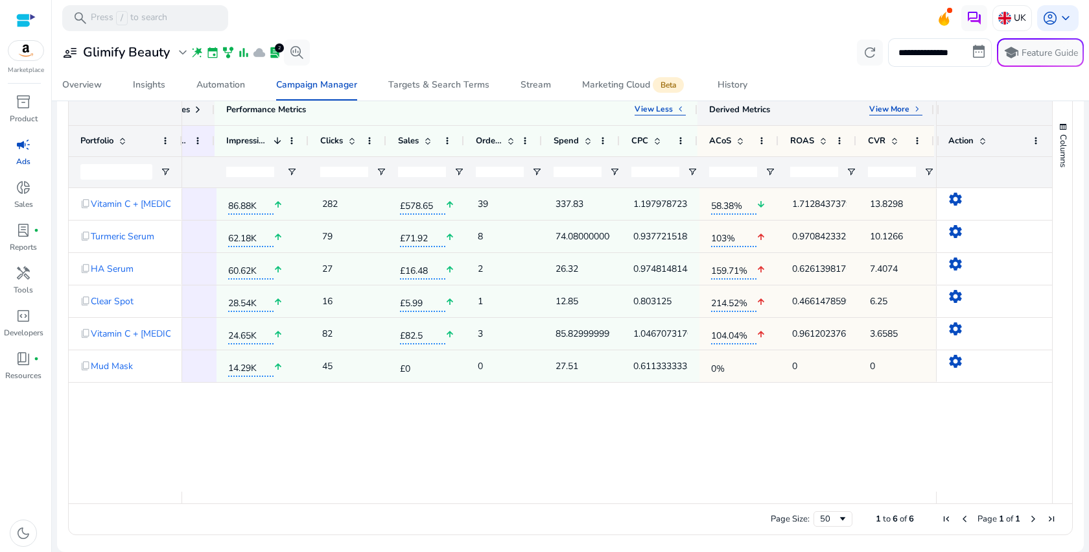
click at [876, 114] on div "View More keyboard_arrow_right" at bounding box center [895, 110] width 53 height 12
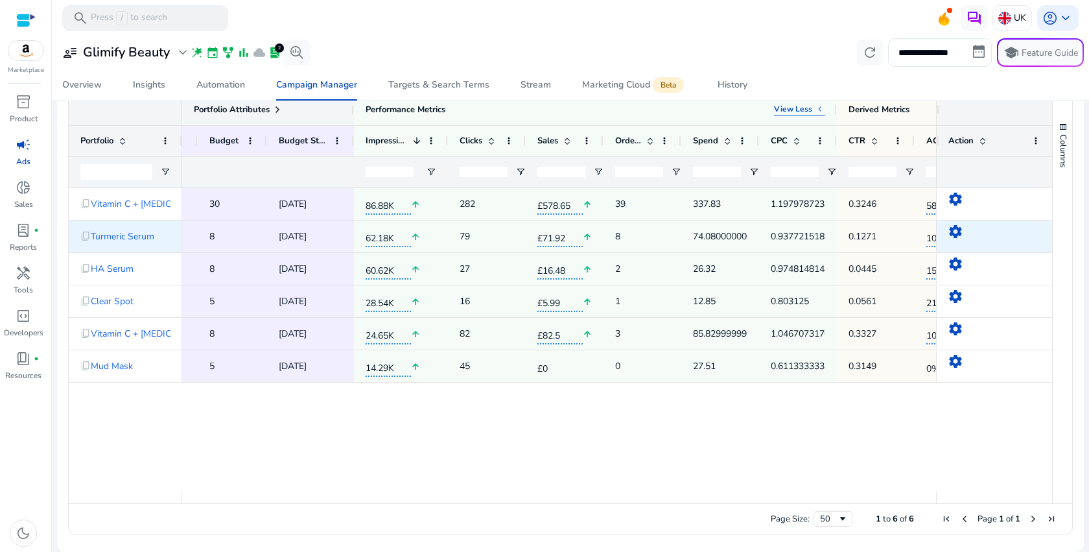
scroll to position [0, 0]
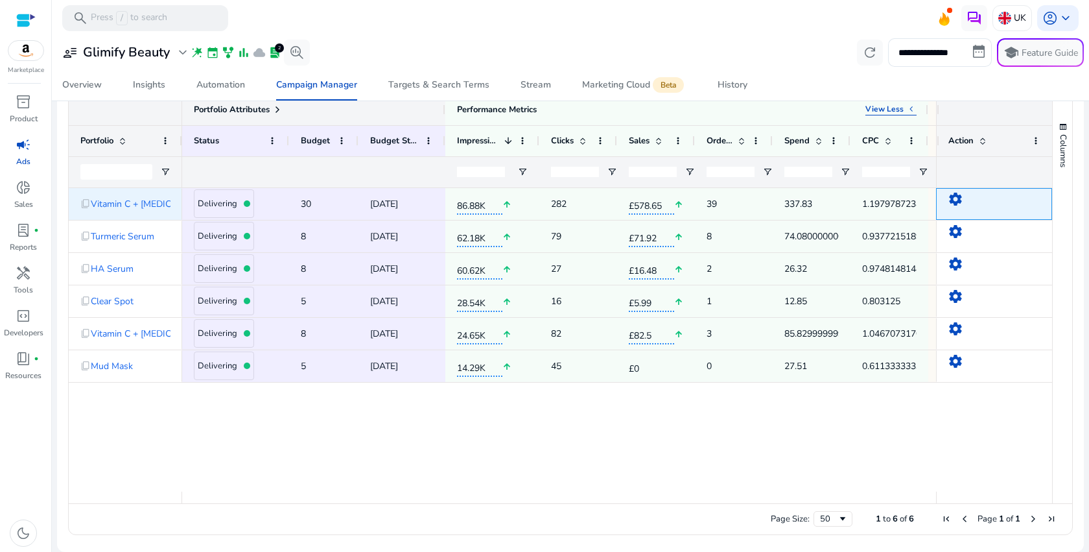
click at [950, 199] on mat-icon "settings" at bounding box center [956, 199] width 16 height 16
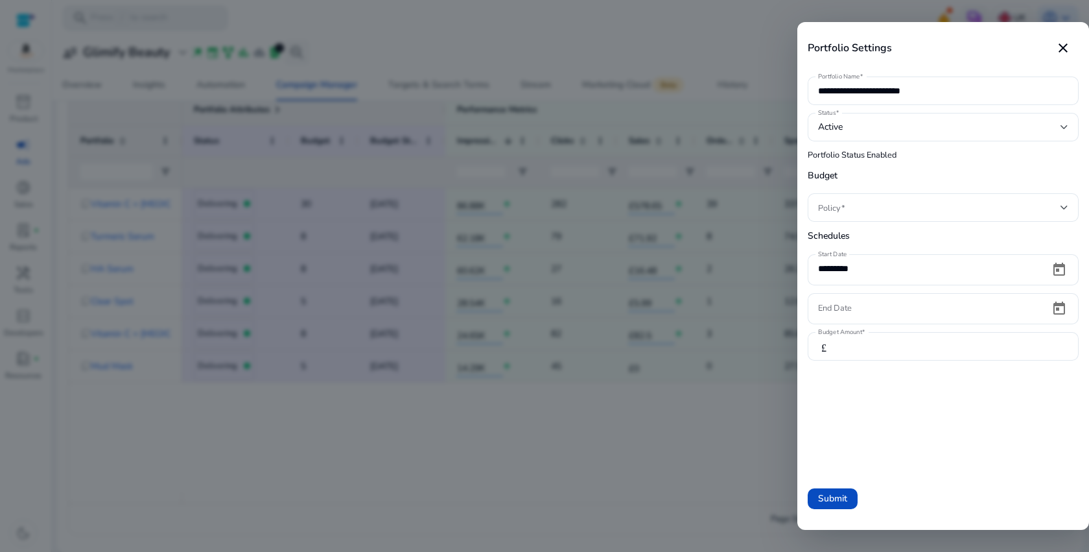
click at [639, 423] on div at bounding box center [544, 276] width 1089 height 552
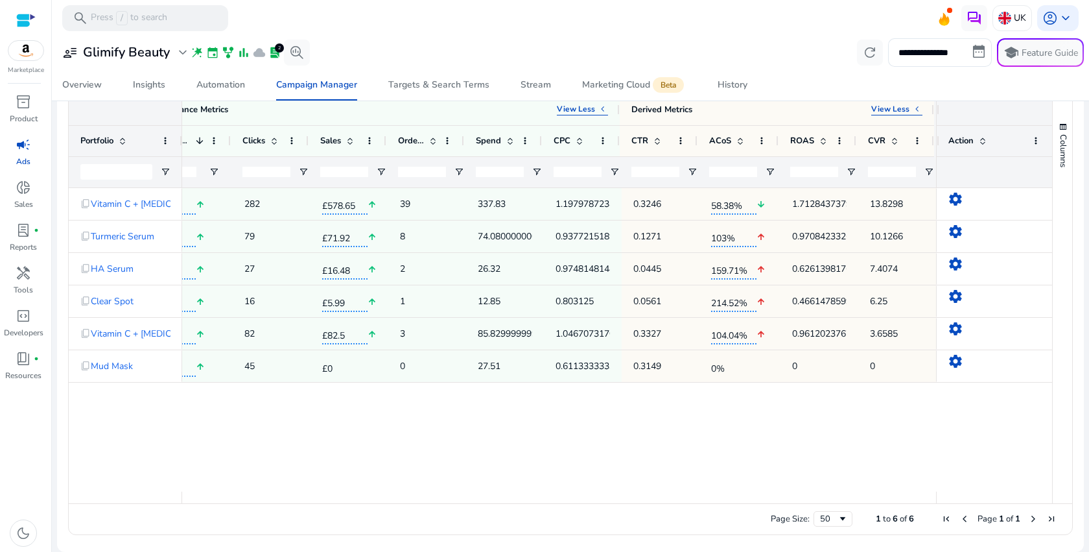
click at [674, 432] on div "[DATE] 86.88K arrow_upward 282 £578.65 arrow_upward 58.38% arrow_downward 39 33…" at bounding box center [559, 339] width 754 height 303
click at [733, 453] on div "[DATE] 86.88K arrow_upward 282 £578.65 arrow_upward 58.38% arrow_downward 39 33…" at bounding box center [559, 339] width 754 height 303
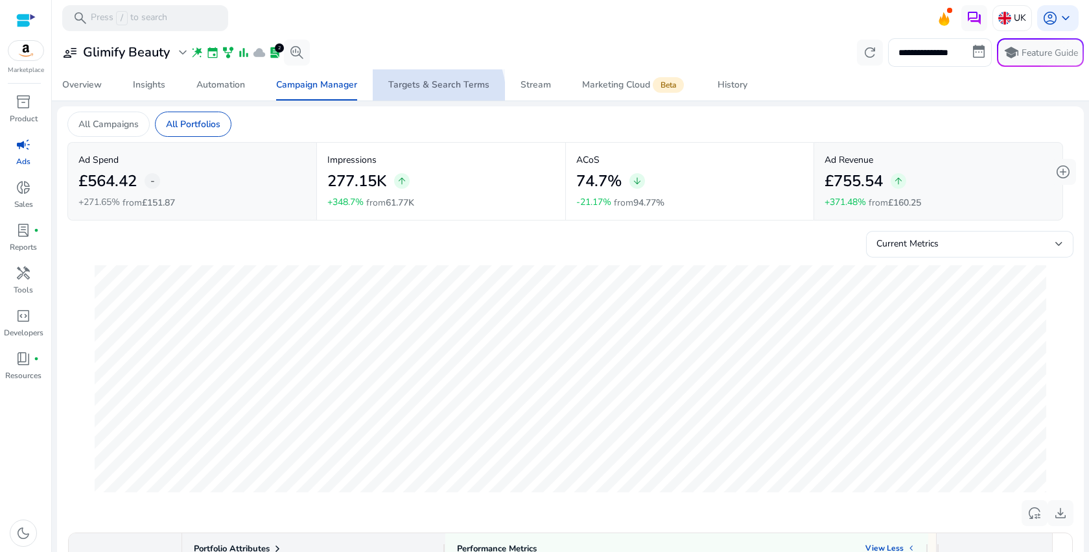
click at [435, 91] on span "Targets & Search Terms" at bounding box center [438, 84] width 101 height 31
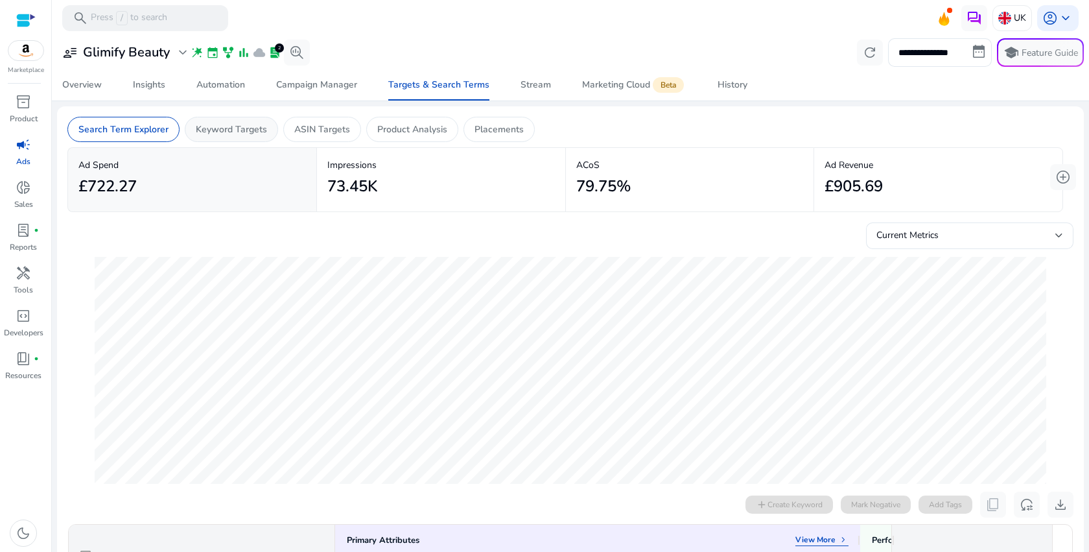
click at [248, 135] on p "Keyword Targets" at bounding box center [231, 130] width 71 height 14
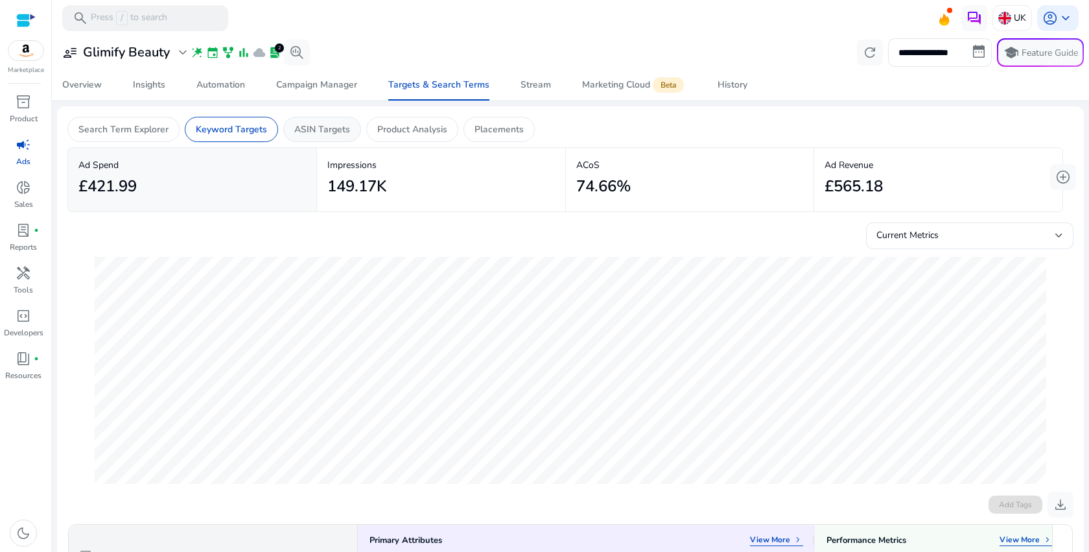
click at [327, 135] on p "ASIN Targets" at bounding box center [322, 130] width 56 height 14
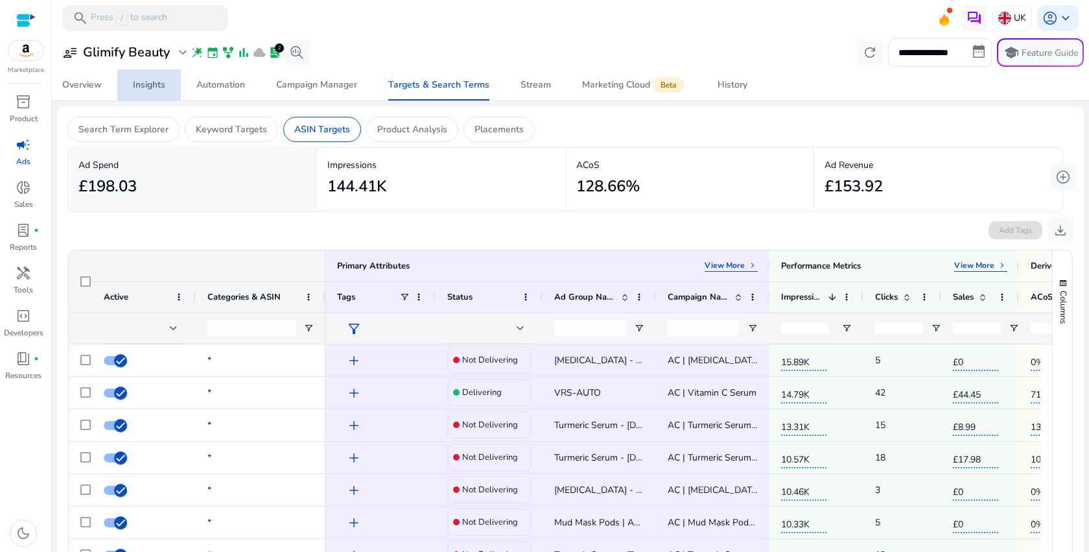
click at [159, 86] on div "Insights" at bounding box center [149, 84] width 32 height 9
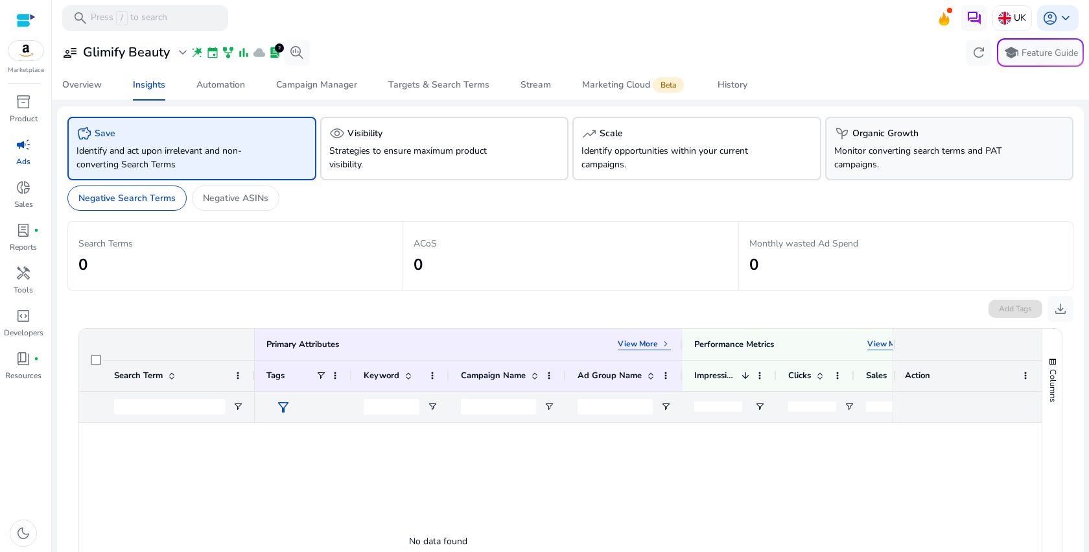
click at [862, 172] on div "psychiatry Organic Growth Monitor converting search terms and PAT campaigns." at bounding box center [949, 149] width 249 height 64
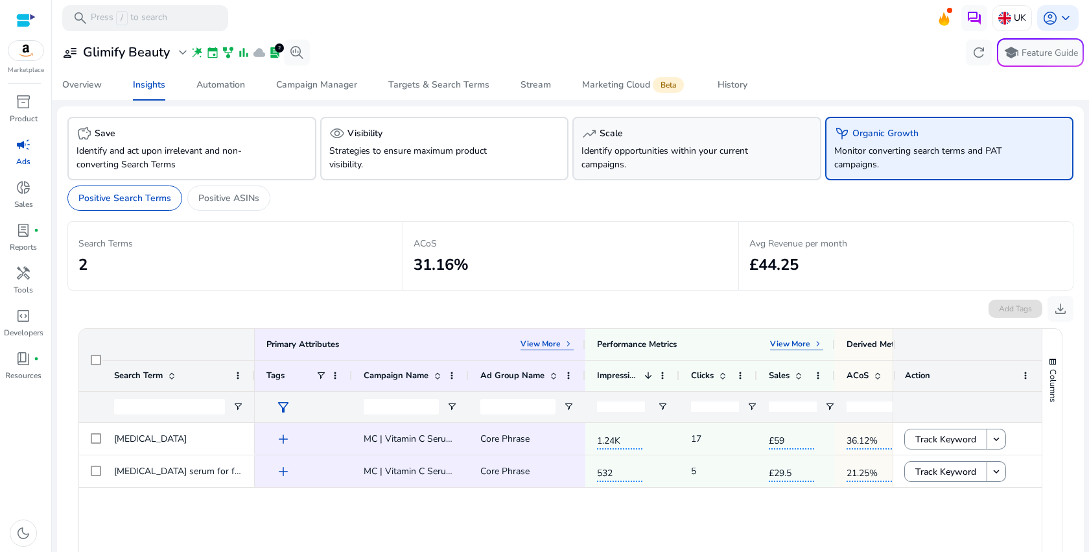
click at [678, 159] on p "Identify opportunities within your current campaigns." at bounding box center [678, 157] width 192 height 27
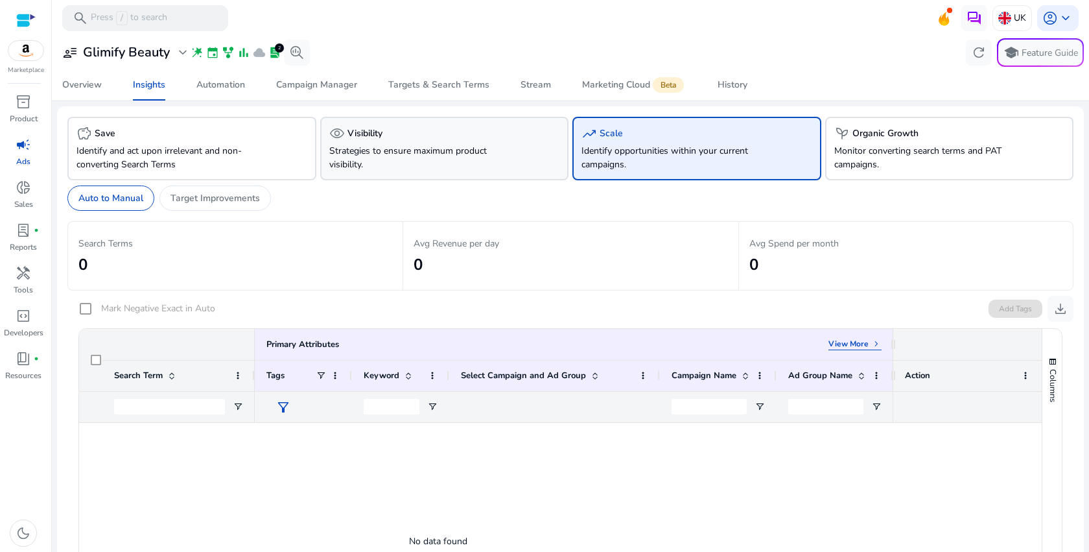
click at [458, 127] on div "visibility Visibility" at bounding box center [444, 134] width 231 height 16
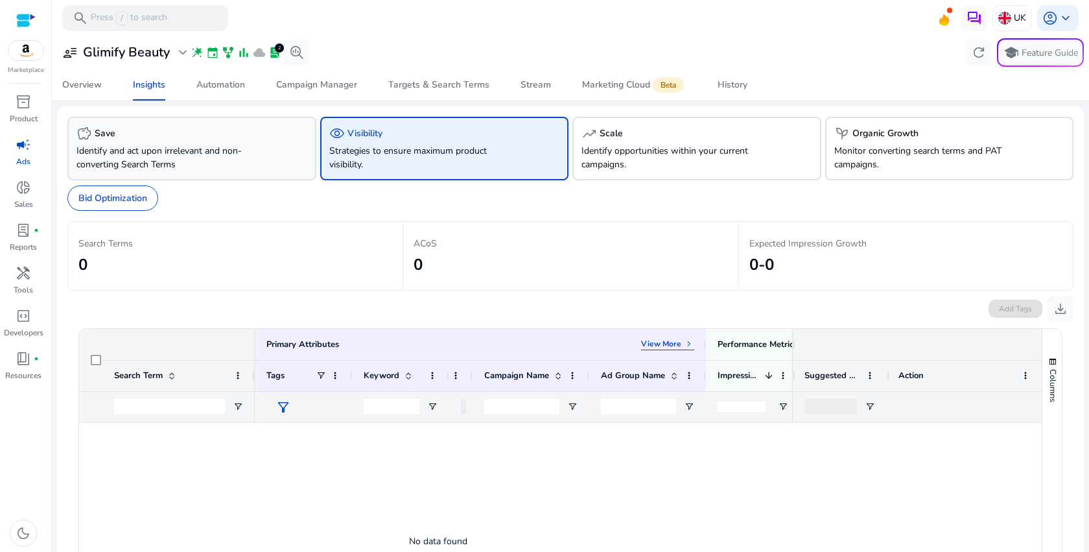
click at [224, 163] on p "Identify and act upon irrelevant and non-converting Search Terms" at bounding box center [172, 157] width 192 height 27
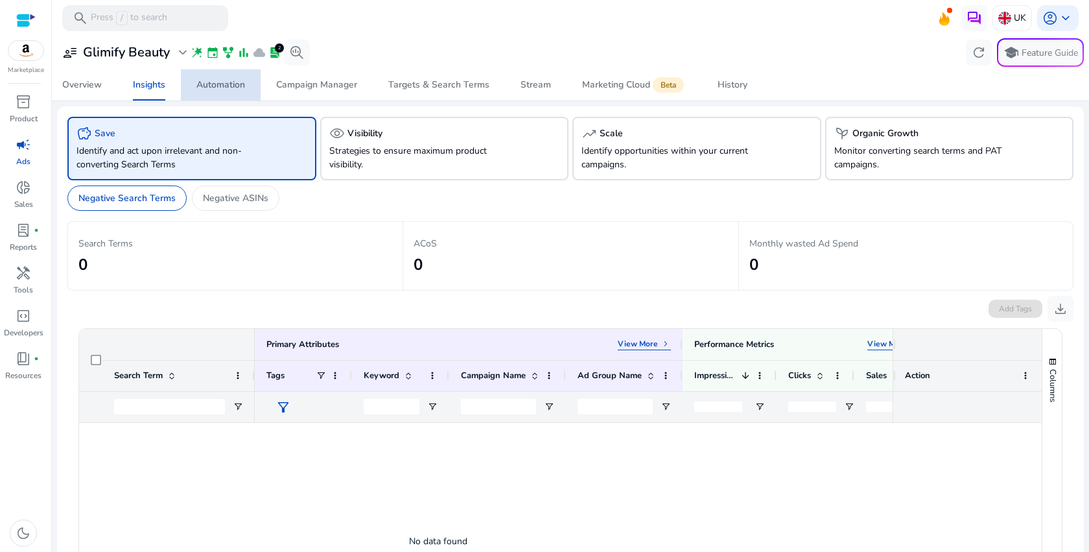
click at [229, 97] on span "Automation" at bounding box center [220, 84] width 49 height 31
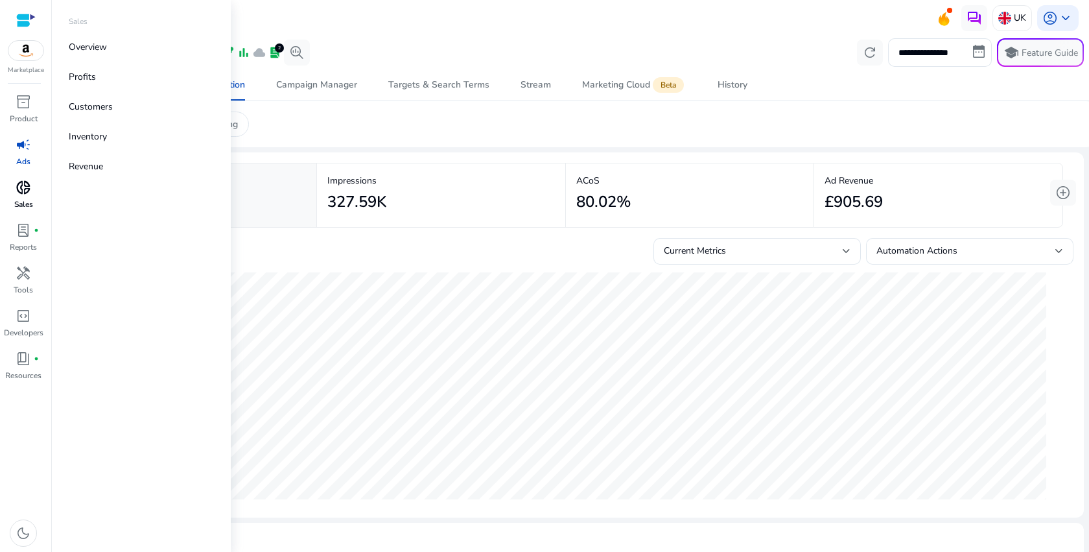
click at [27, 199] on p "Sales" at bounding box center [23, 204] width 19 height 12
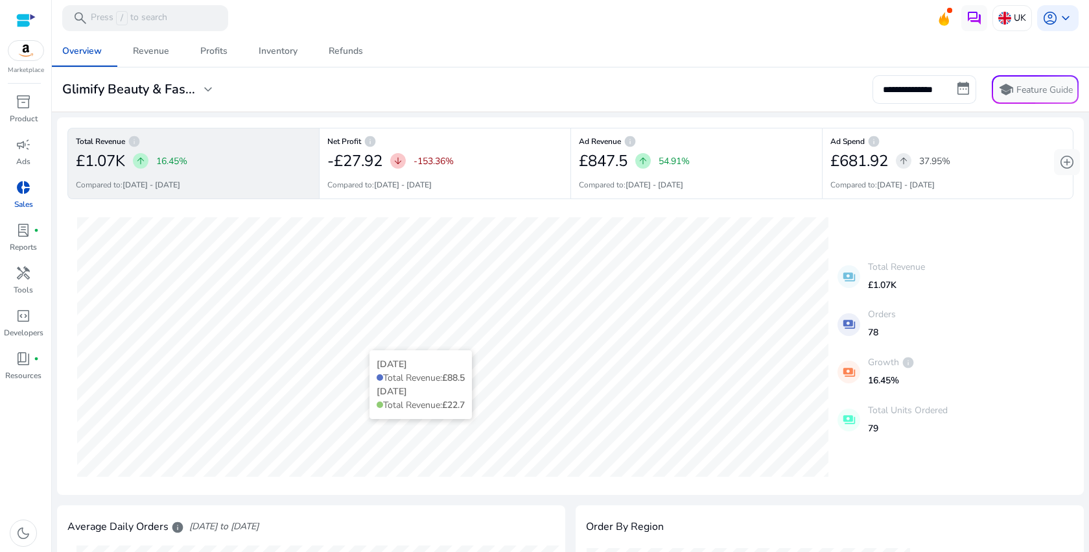
scroll to position [83, 0]
